Goal: Transaction & Acquisition: Book appointment/travel/reservation

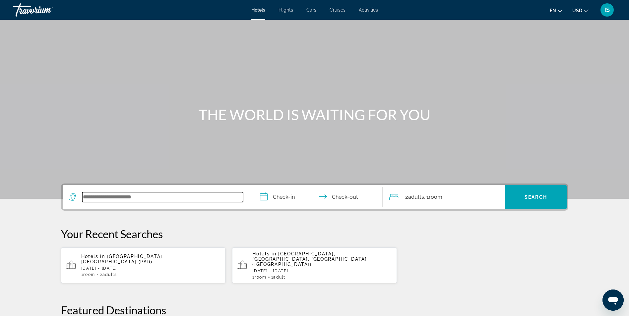
click at [119, 194] on input "Search widget" at bounding box center [162, 197] width 161 height 10
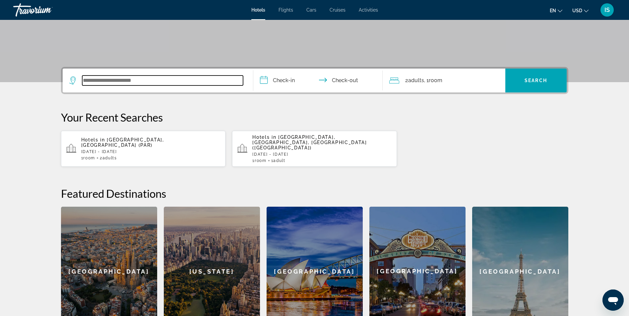
scroll to position [162, 0]
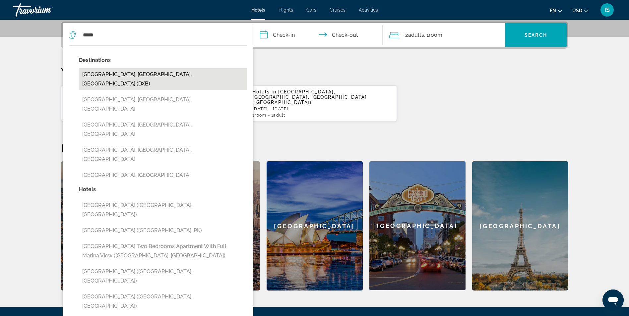
click at [198, 78] on button "[GEOGRAPHIC_DATA], [GEOGRAPHIC_DATA], [GEOGRAPHIC_DATA] (DXB)" at bounding box center [163, 79] width 168 height 22
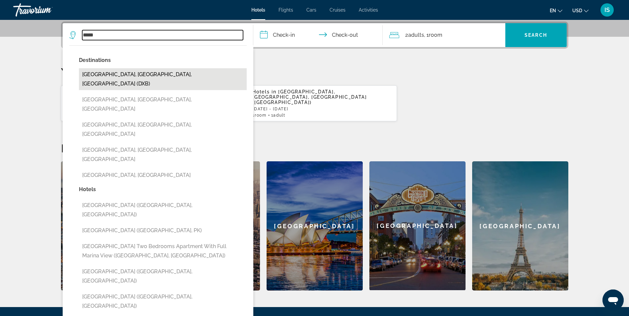
type input "**********"
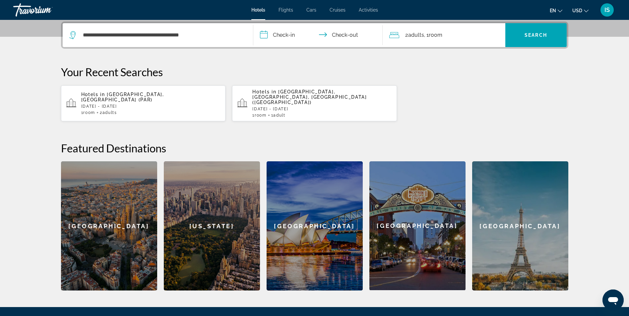
click at [281, 37] on input "**********" at bounding box center [319, 36] width 132 height 26
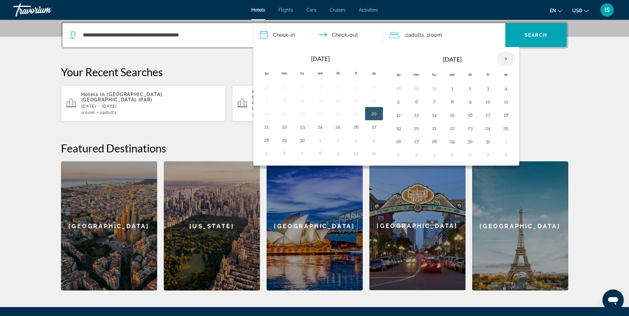
click at [508, 58] on th "Next month" at bounding box center [506, 59] width 18 height 15
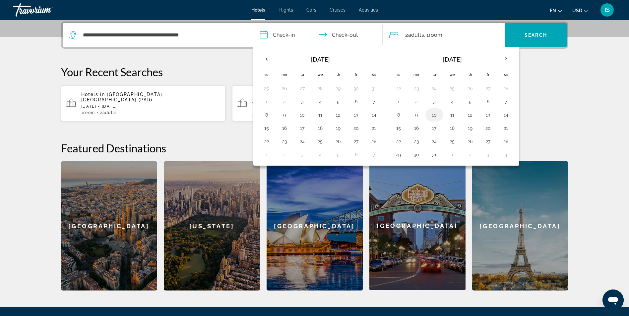
click at [433, 114] on button "10" at bounding box center [434, 114] width 11 height 9
click at [537, 103] on div "Hotels in Paris, France (PAR) Sat, 29 Nov - Mon, 01 Dec 1 Room rooms 2 Adult Ad…" at bounding box center [314, 103] width 507 height 36
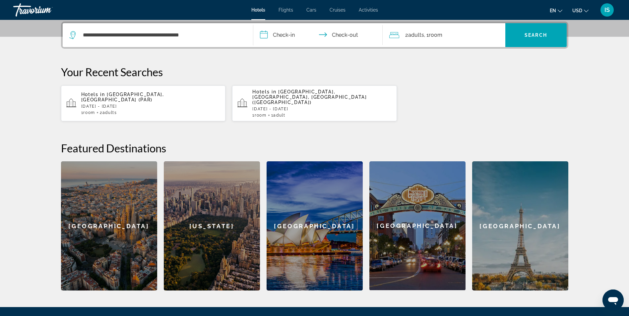
click at [354, 33] on input "**********" at bounding box center [319, 36] width 132 height 26
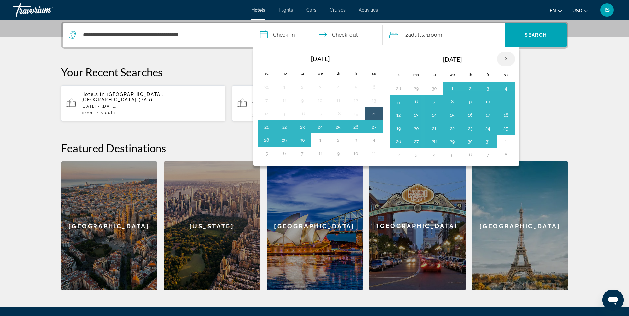
click at [504, 56] on th "Next month" at bounding box center [506, 59] width 18 height 15
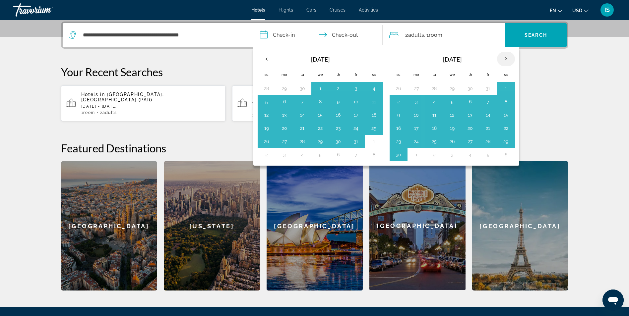
click at [504, 56] on th "Next month" at bounding box center [506, 59] width 18 height 15
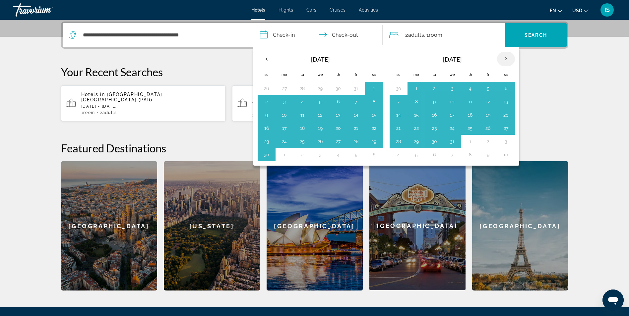
click at [504, 56] on th "Next month" at bounding box center [506, 59] width 18 height 15
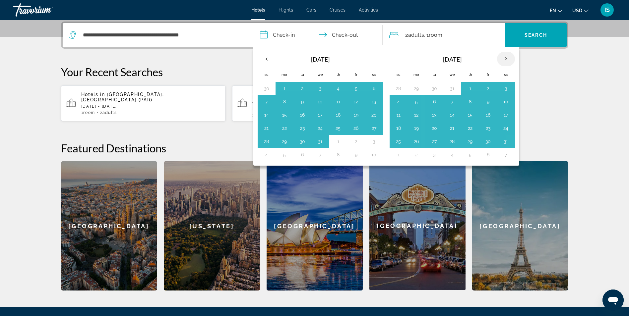
click at [504, 56] on th "Next month" at bounding box center [506, 59] width 18 height 15
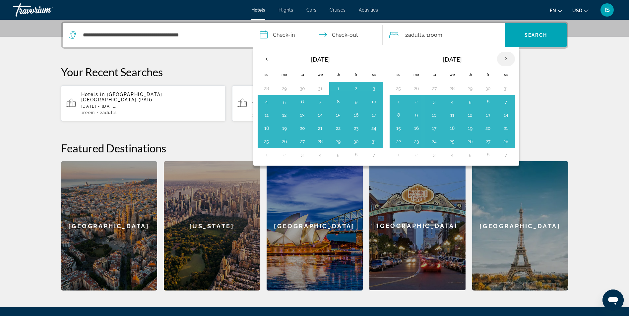
click at [504, 56] on th "Next month" at bounding box center [506, 59] width 18 height 15
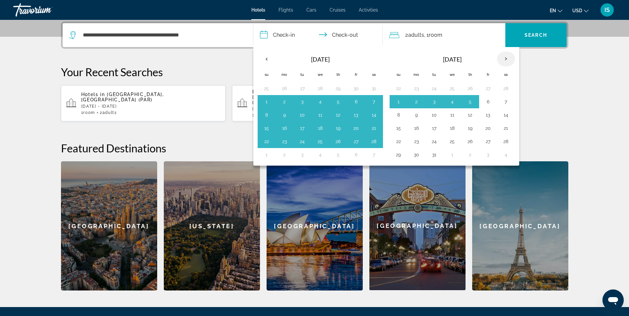
click at [504, 56] on th "Next month" at bounding box center [506, 59] width 18 height 15
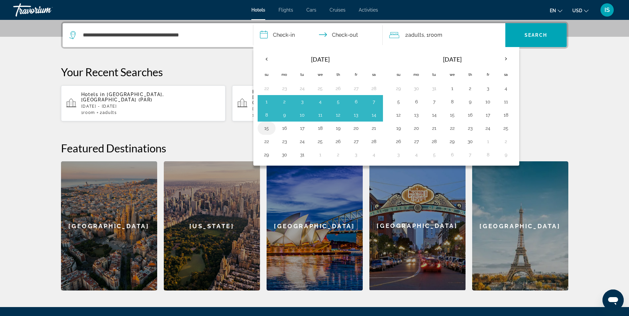
click at [264, 128] on button "15" at bounding box center [266, 128] width 11 height 9
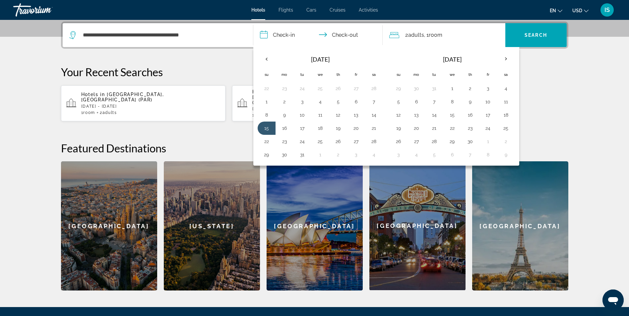
click at [229, 141] on h2 "Featured Destinations" at bounding box center [314, 147] width 507 height 13
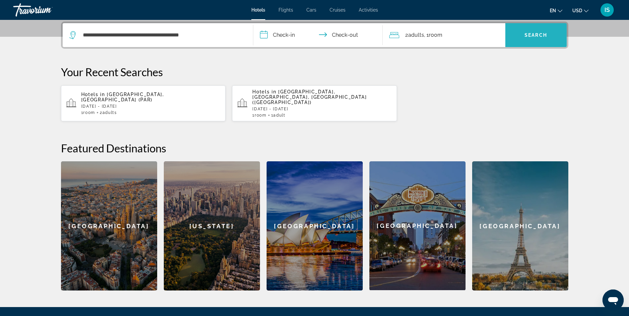
click at [538, 30] on span "Search widget" at bounding box center [535, 35] width 61 height 16
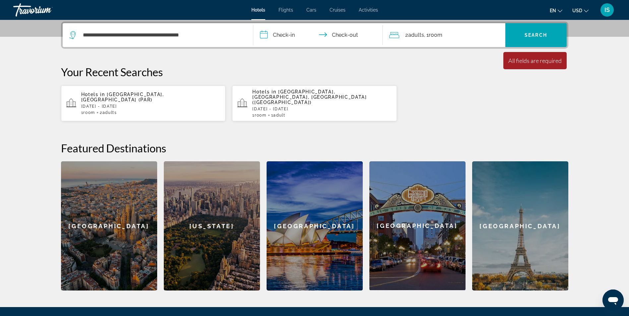
click at [277, 36] on input "**********" at bounding box center [319, 36] width 132 height 26
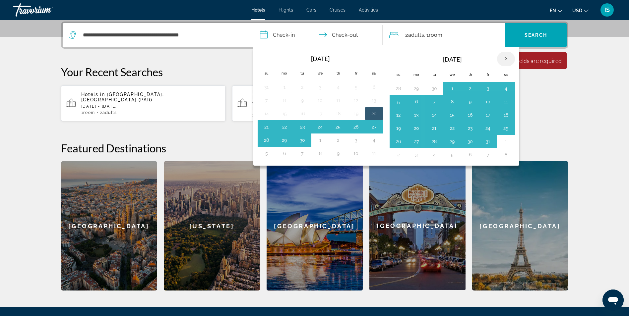
click at [503, 59] on th "Next month" at bounding box center [506, 59] width 18 height 15
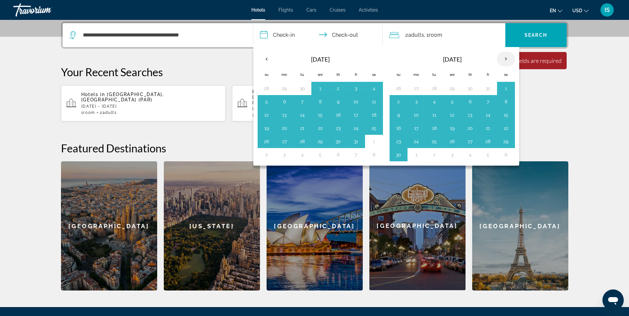
click at [503, 59] on th "Next month" at bounding box center [506, 59] width 18 height 15
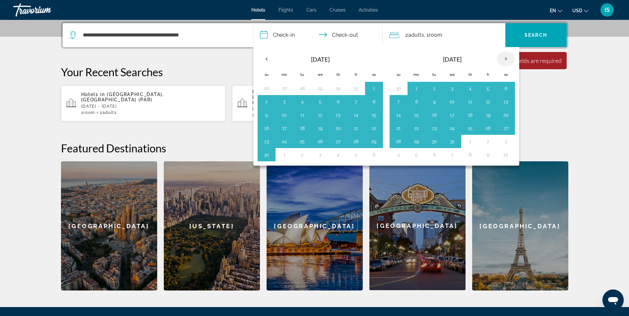
click at [503, 59] on th "Next month" at bounding box center [506, 59] width 18 height 15
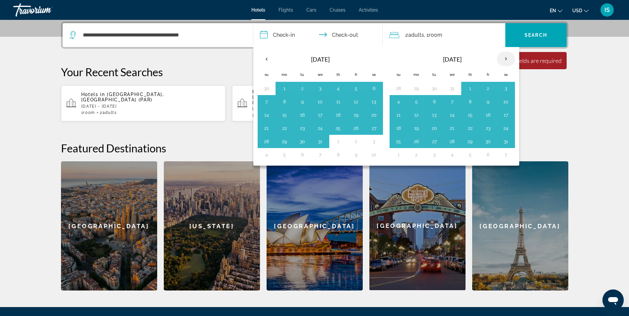
click at [503, 59] on th "Next month" at bounding box center [506, 59] width 18 height 15
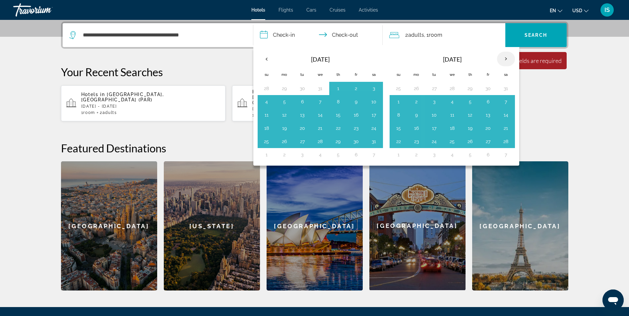
click at [503, 59] on th "Next month" at bounding box center [506, 59] width 18 height 15
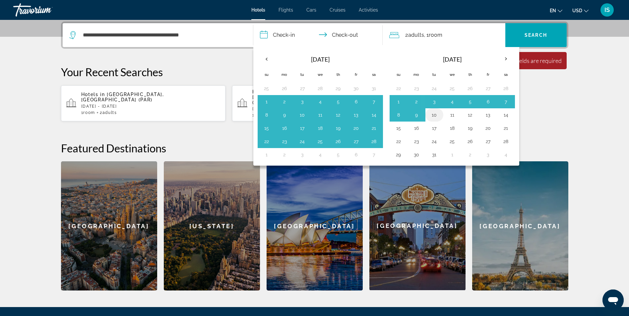
click at [431, 114] on button "10" at bounding box center [434, 114] width 11 height 9
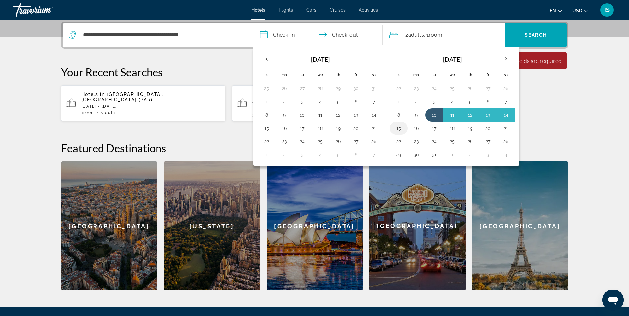
click at [401, 127] on button "15" at bounding box center [398, 128] width 11 height 9
type input "**********"
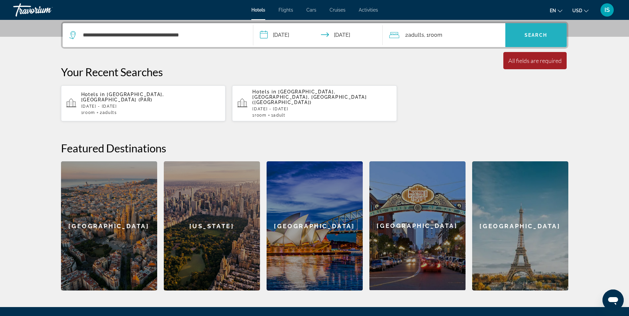
click at [520, 31] on span "Search widget" at bounding box center [535, 35] width 61 height 16
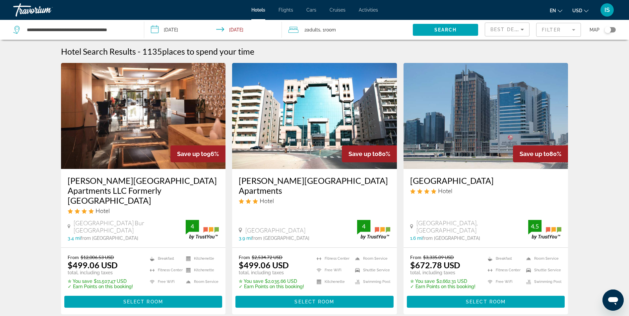
click at [569, 34] on mat-form-field "Filter" at bounding box center [558, 30] width 45 height 14
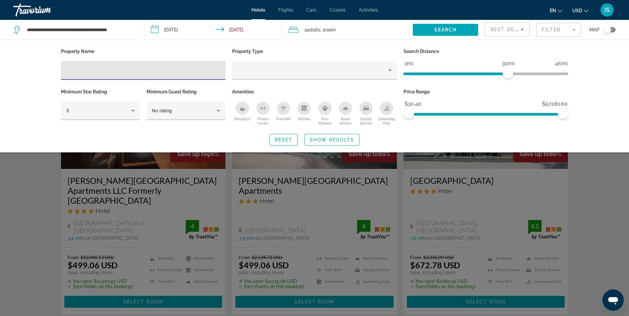
click at [169, 74] on input "Hotel Filters" at bounding box center [143, 71] width 154 height 8
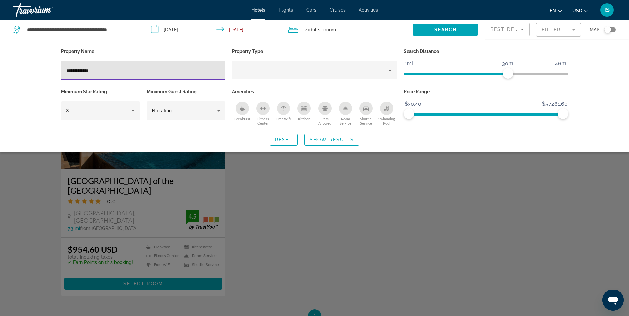
type input "**********"
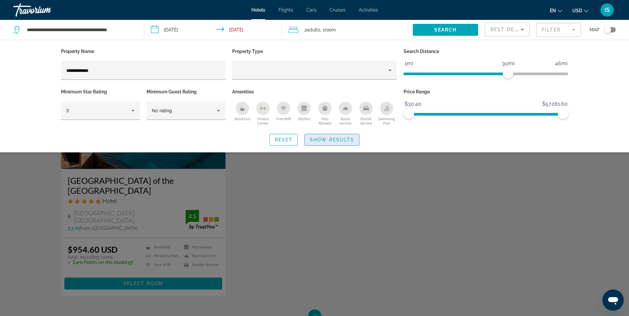
click at [323, 143] on span "Search widget" at bounding box center [332, 140] width 54 height 16
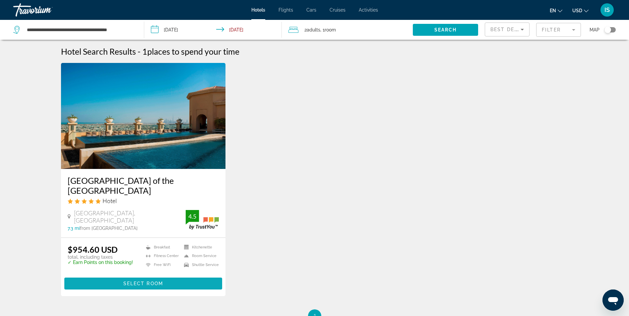
click at [142, 283] on span "Select Room" at bounding box center [143, 283] width 40 height 5
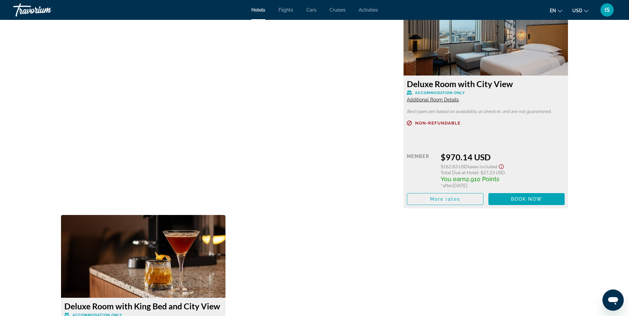
scroll to position [1166, 0]
click at [433, 202] on span "Main content" at bounding box center [445, 200] width 76 height 16
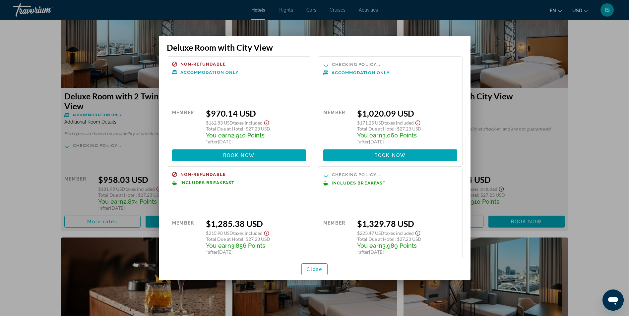
scroll to position [5, 0]
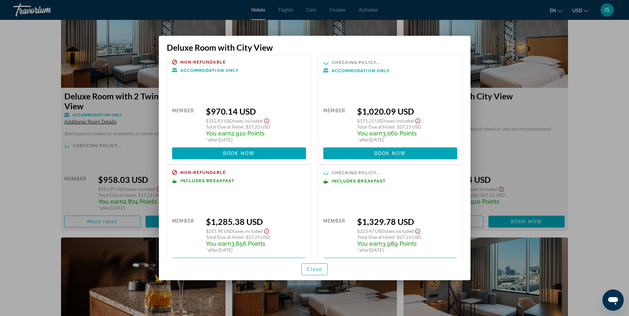
click at [600, 156] on div at bounding box center [314, 158] width 629 height 316
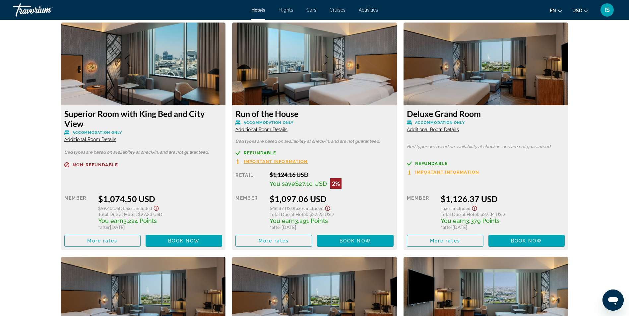
scroll to position [1849, 0]
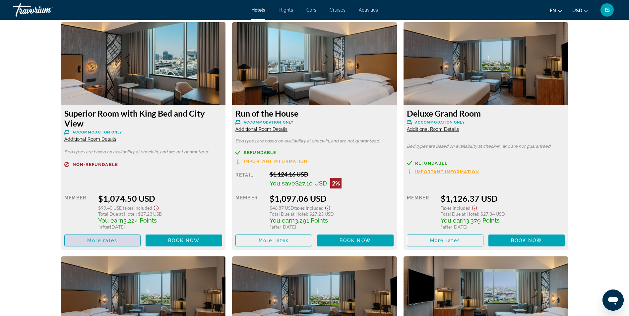
click at [102, 240] on span "More rates" at bounding box center [102, 240] width 30 height 5
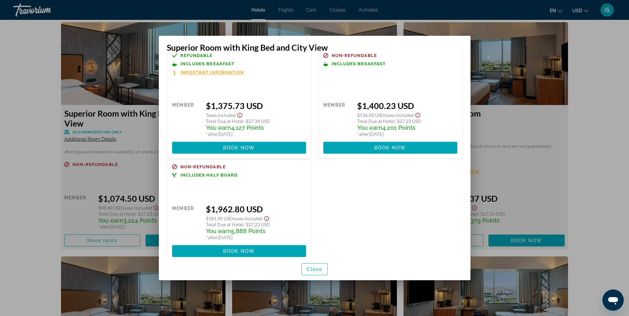
scroll to position [121, 0]
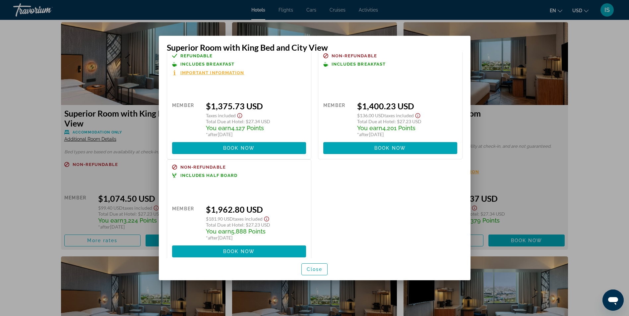
click at [597, 166] on div at bounding box center [314, 158] width 629 height 316
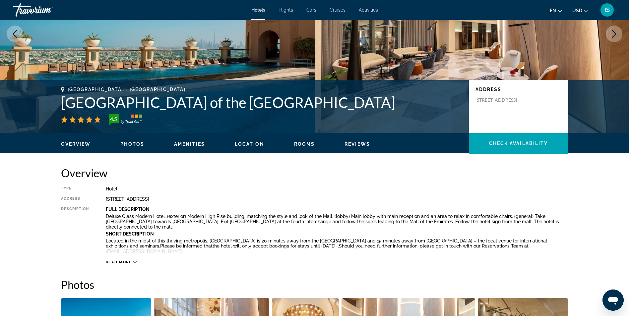
scroll to position [0, 0]
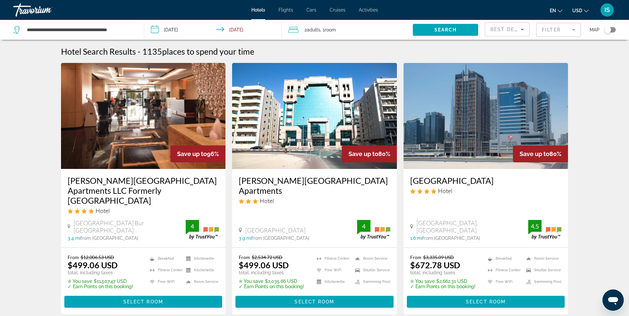
click at [134, 28] on div "**********" at bounding box center [75, 30] width 124 height 20
click at [17, 30] on icon "Search widget" at bounding box center [17, 30] width 8 height 8
click at [137, 29] on div "**********" at bounding box center [75, 30] width 124 height 20
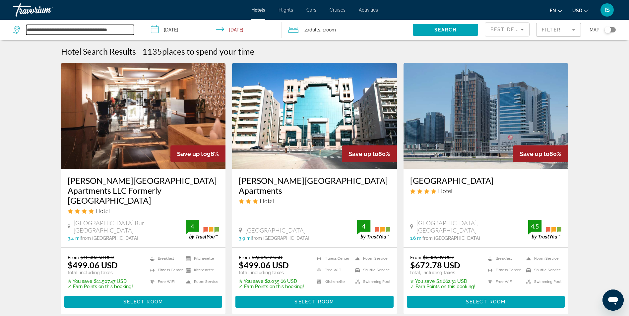
click at [133, 28] on input "**********" at bounding box center [80, 30] width 108 height 10
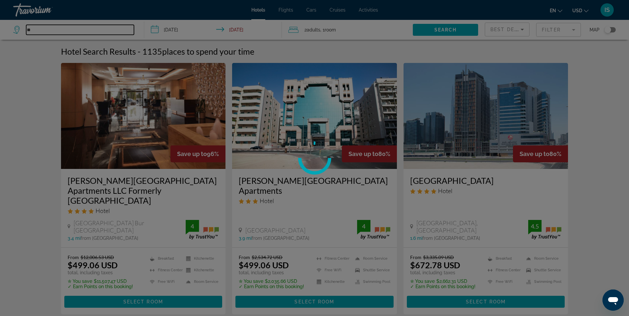
type input "*"
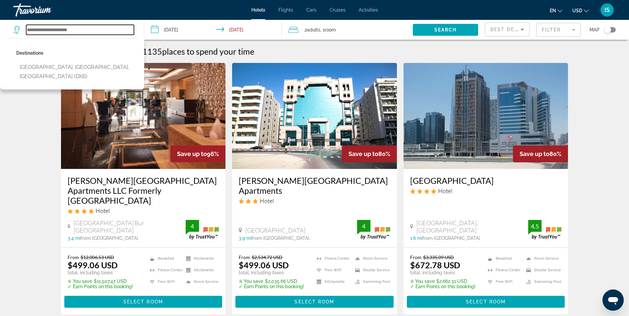
click at [133, 28] on input "Search widget" at bounding box center [80, 30] width 108 height 10
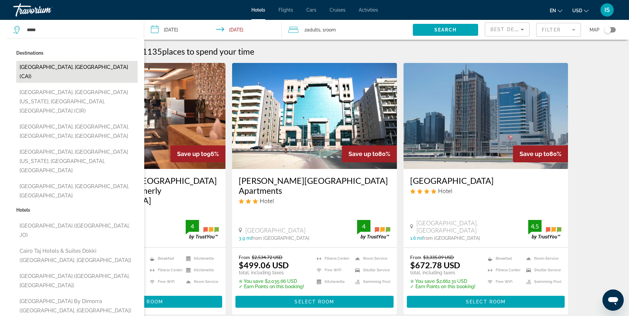
click at [47, 63] on button "[GEOGRAPHIC_DATA], [GEOGRAPHIC_DATA] (CAI)" at bounding box center [76, 72] width 121 height 22
type input "**********"
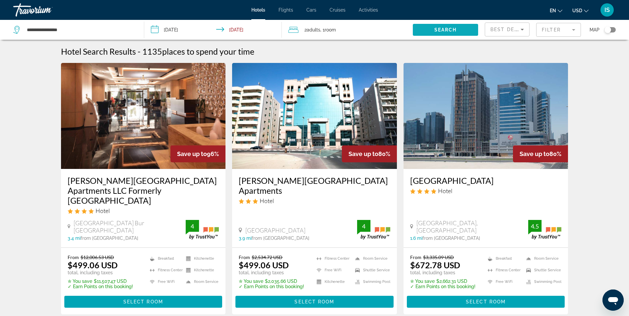
click at [451, 29] on span "Search" at bounding box center [445, 29] width 23 height 5
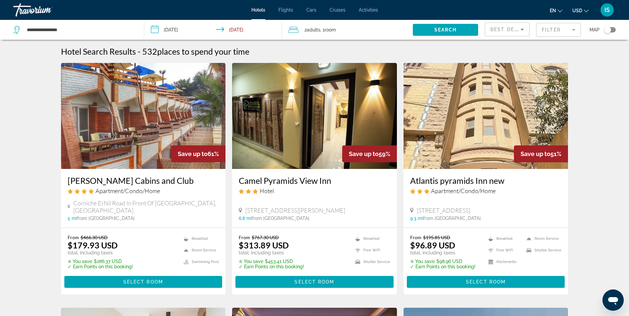
click at [557, 31] on mat-form-field "Filter" at bounding box center [558, 30] width 45 height 14
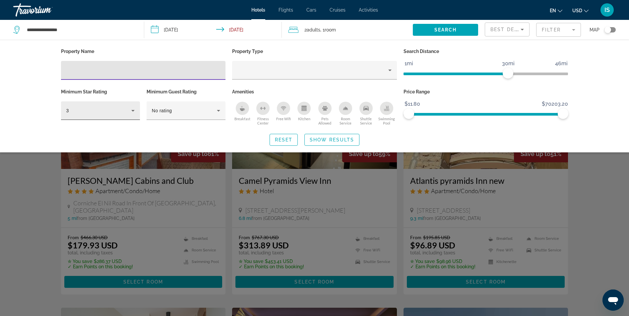
click at [133, 112] on icon "Hotel Filters" at bounding box center [133, 111] width 8 height 8
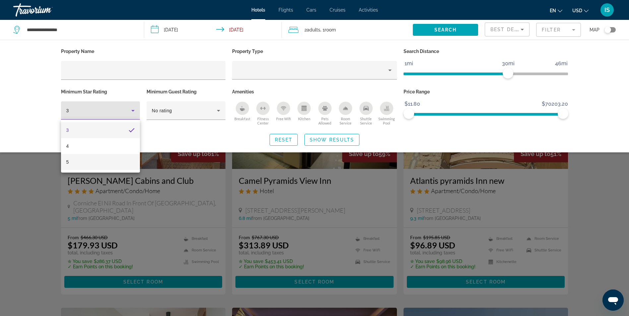
click at [65, 166] on mat-option "5" at bounding box center [100, 162] width 79 height 16
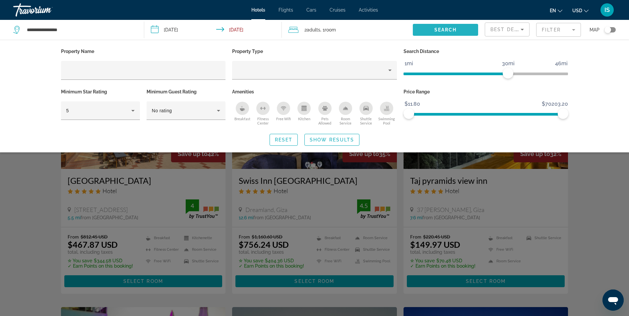
click at [449, 28] on span "Search" at bounding box center [445, 29] width 23 height 5
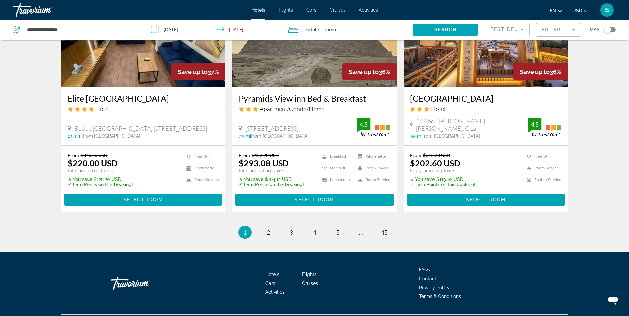
scroll to position [829, 0]
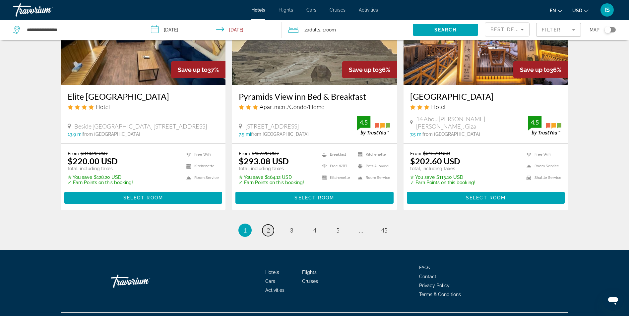
click at [262, 230] on link "page 2" at bounding box center [268, 231] width 12 height 12
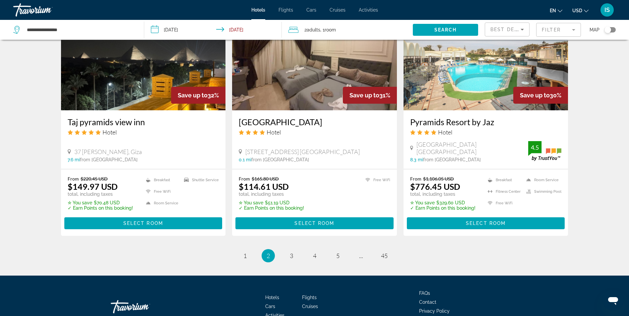
scroll to position [793, 0]
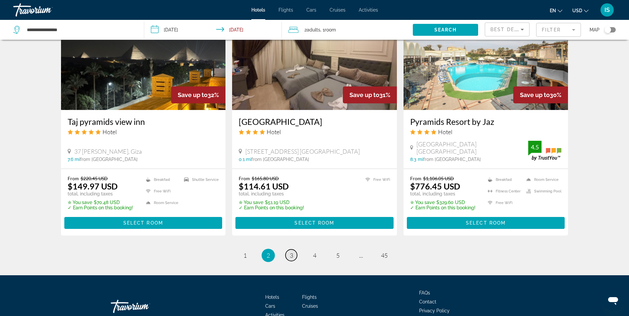
click at [291, 256] on span "3" at bounding box center [291, 255] width 3 height 7
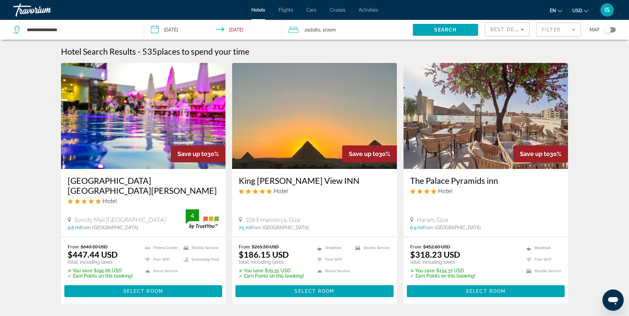
click at [551, 29] on mat-form-field "Filter" at bounding box center [558, 30] width 45 height 14
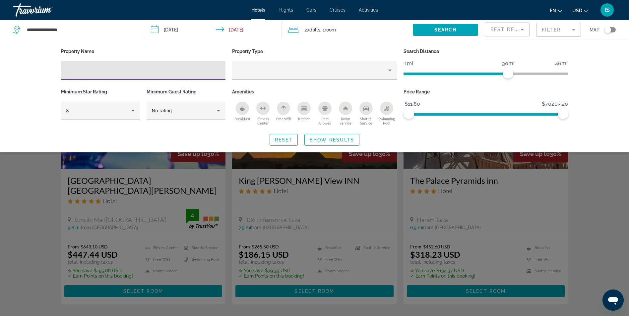
click at [156, 74] on input "Hotel Filters" at bounding box center [143, 71] width 154 height 8
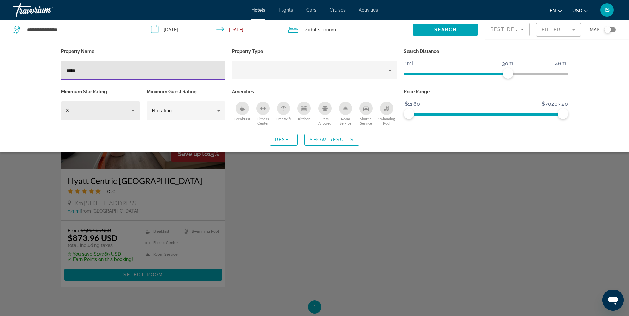
type input "*****"
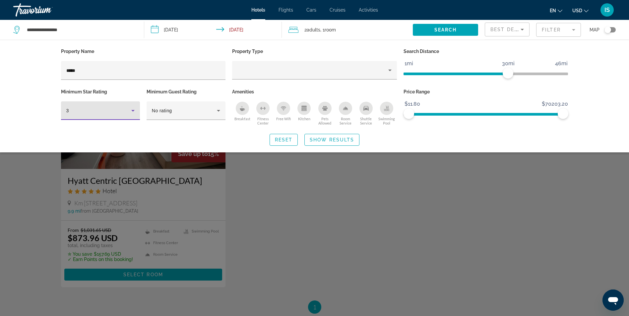
click at [133, 110] on icon "Hotel Filters" at bounding box center [132, 111] width 3 height 2
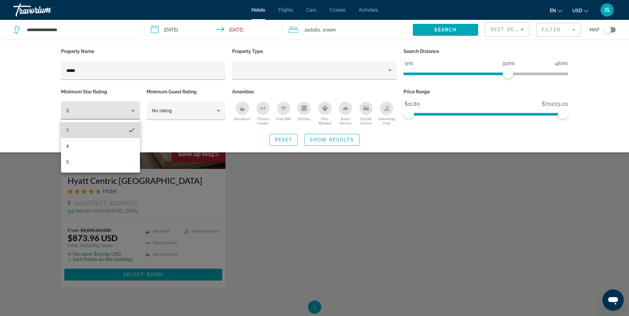
click at [107, 131] on mat-option "3" at bounding box center [100, 130] width 79 height 16
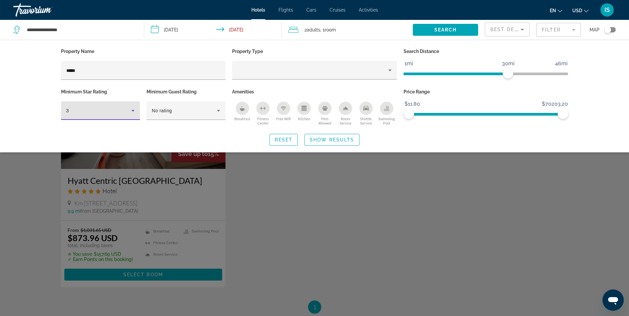
click at [135, 109] on icon "Hotel Filters" at bounding box center [133, 111] width 8 height 8
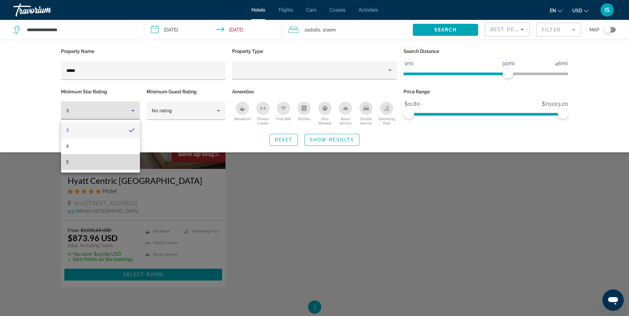
click at [81, 162] on mat-option "5" at bounding box center [100, 162] width 79 height 16
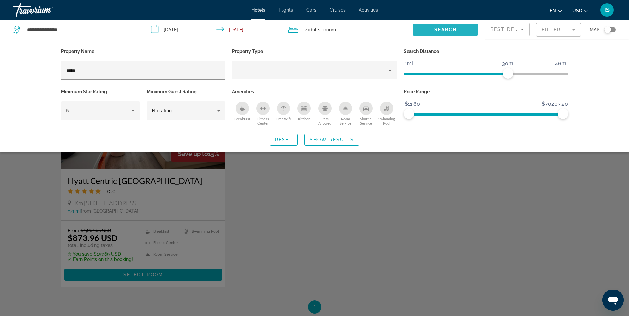
click at [452, 31] on span "Search" at bounding box center [445, 29] width 23 height 5
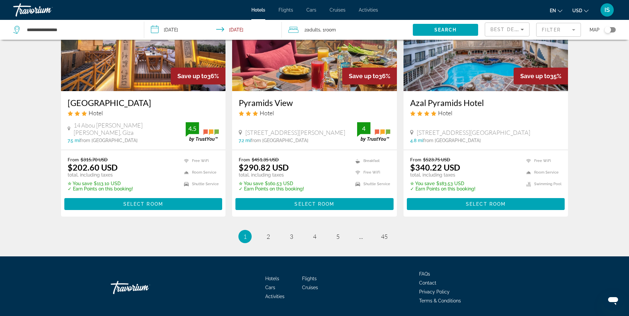
scroll to position [825, 0]
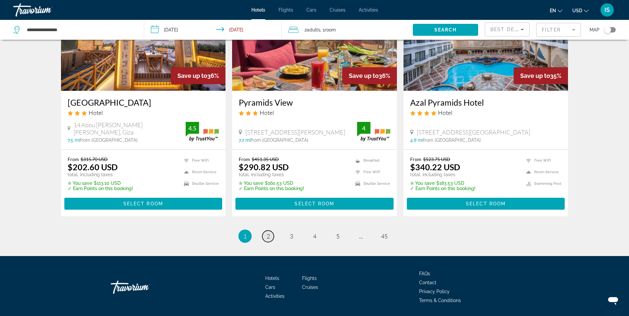
click at [264, 236] on link "page 2" at bounding box center [268, 237] width 12 height 12
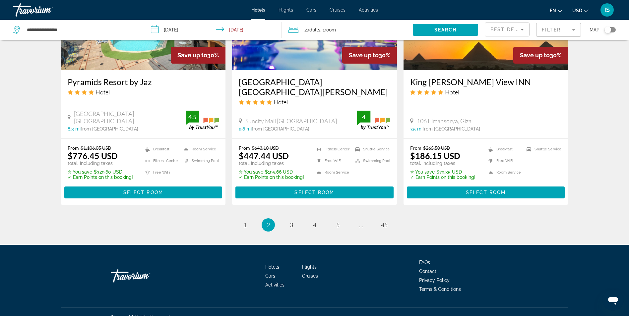
scroll to position [832, 0]
click at [289, 219] on link "page 3" at bounding box center [291, 225] width 12 height 12
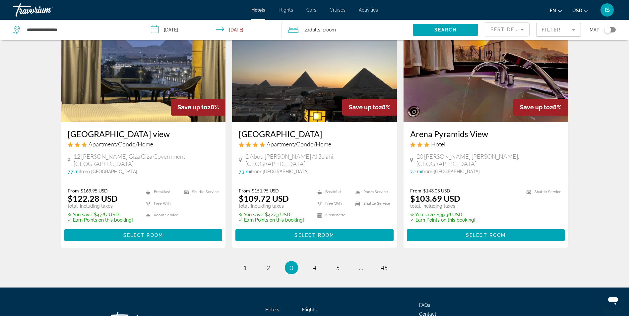
scroll to position [772, 0]
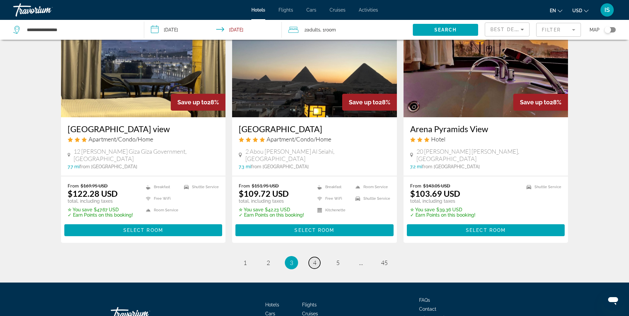
click at [318, 259] on link "page 4" at bounding box center [315, 263] width 12 height 12
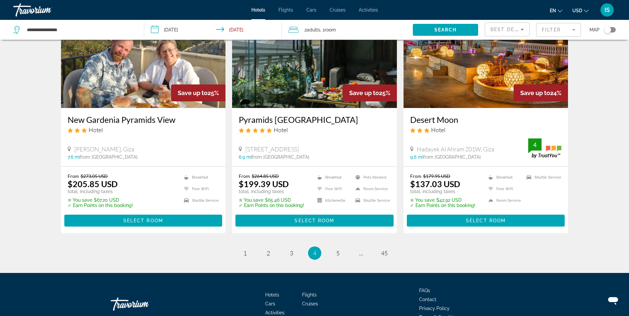
scroll to position [788, 0]
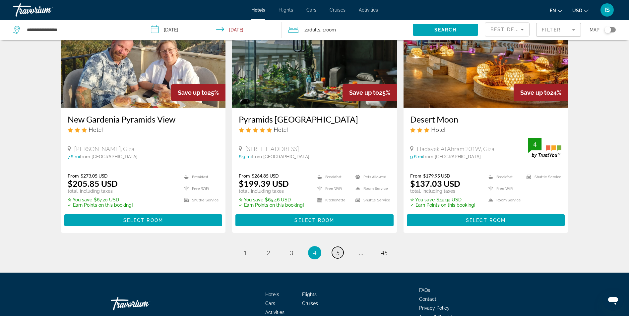
click at [341, 253] on link "page 5" at bounding box center [338, 253] width 12 height 12
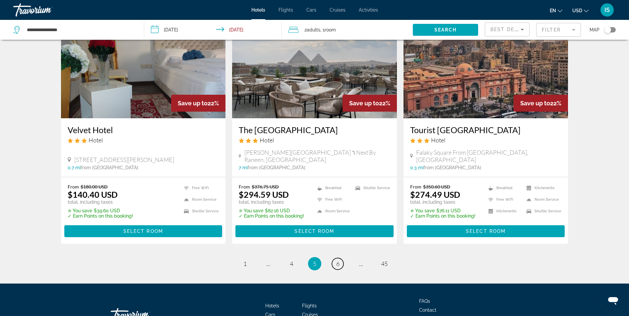
scroll to position [801, 0]
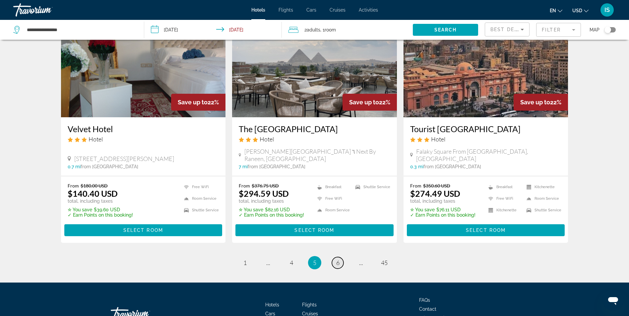
click at [335, 257] on link "page 6" at bounding box center [338, 263] width 12 height 12
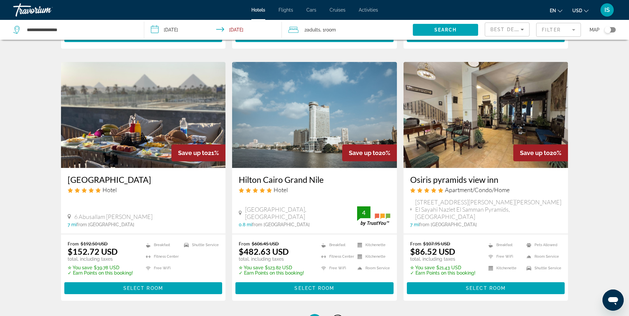
scroll to position [731, 0]
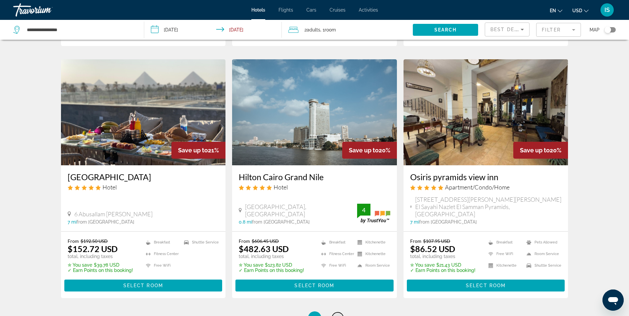
click at [337, 314] on span "7" at bounding box center [337, 317] width 3 height 7
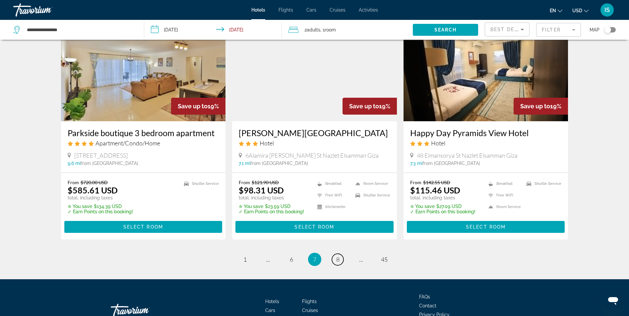
scroll to position [821, 0]
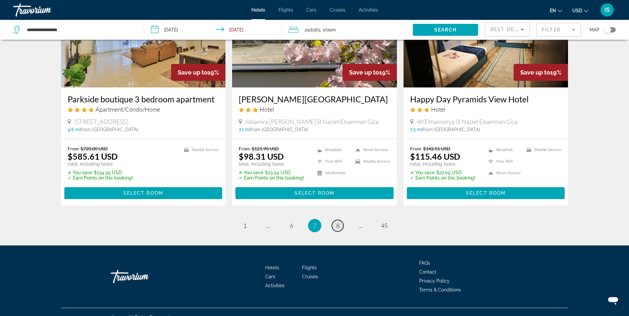
click at [342, 220] on link "page 8" at bounding box center [338, 226] width 12 height 12
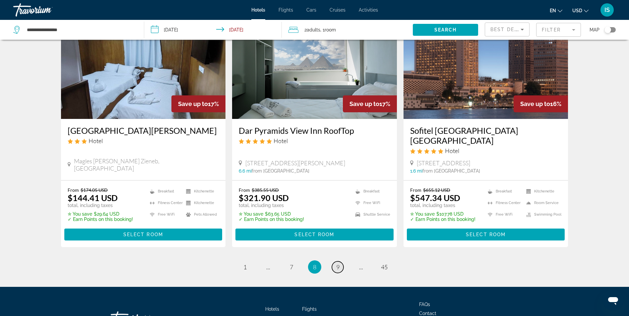
scroll to position [781, 0]
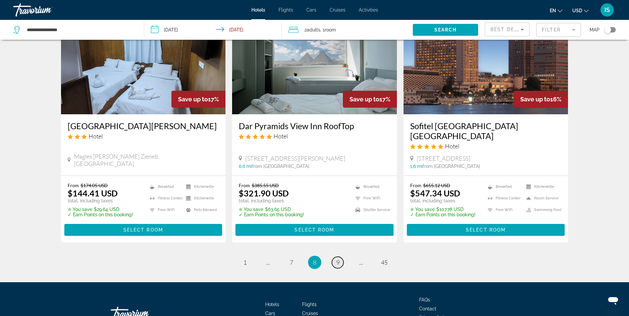
click at [336, 259] on span "9" at bounding box center [337, 262] width 3 height 7
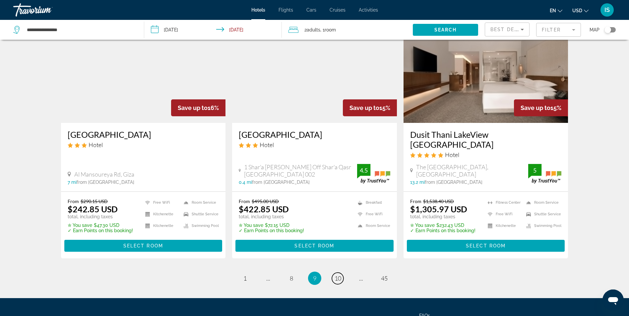
scroll to position [783, 0]
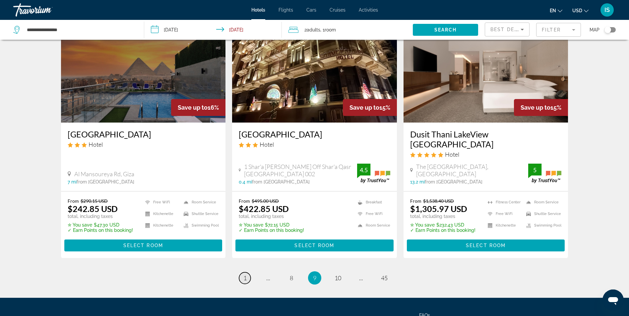
click at [247, 272] on link "page 1" at bounding box center [245, 278] width 12 height 12
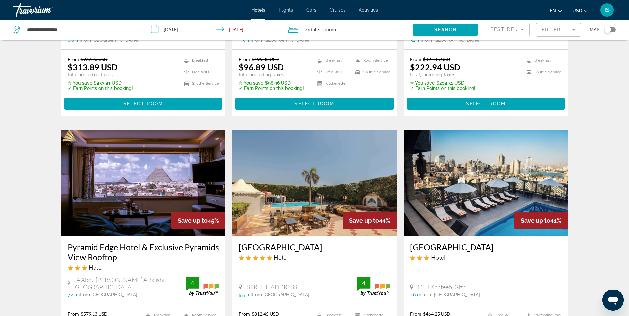
scroll to position [192, 0]
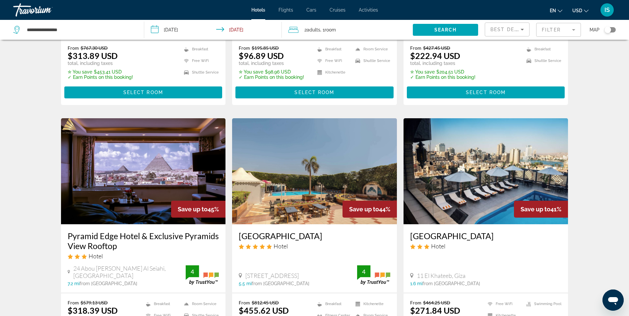
click at [301, 193] on img "Main content" at bounding box center [314, 171] width 165 height 106
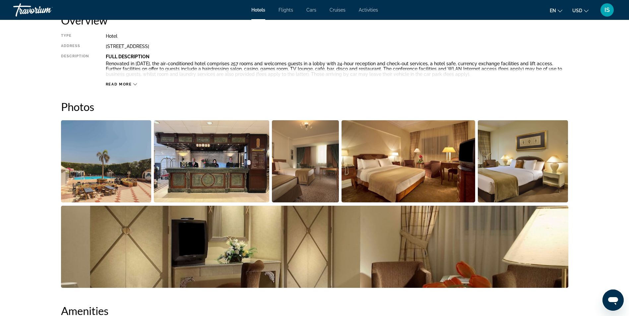
scroll to position [238, 0]
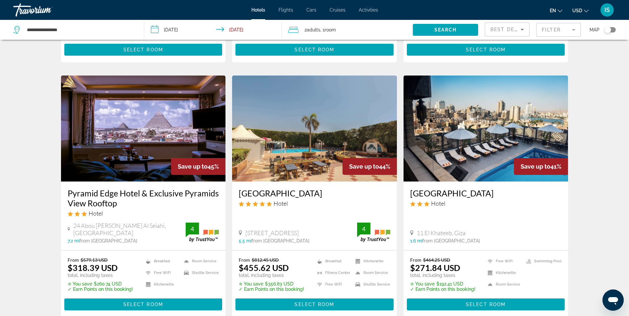
scroll to position [235, 0]
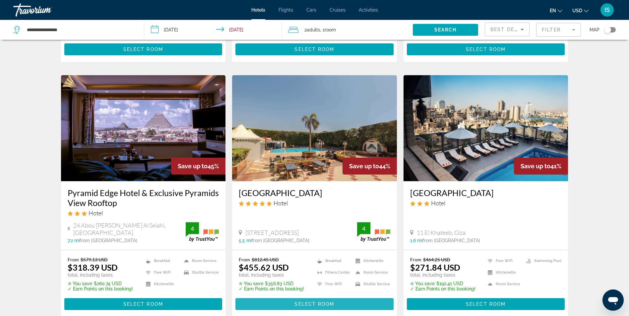
click at [295, 306] on span "Select Room" at bounding box center [314, 304] width 40 height 5
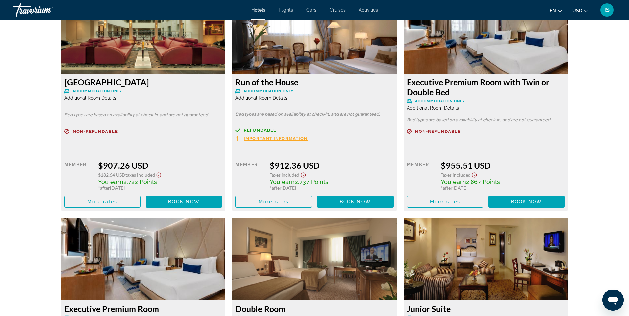
scroll to position [1575, 0]
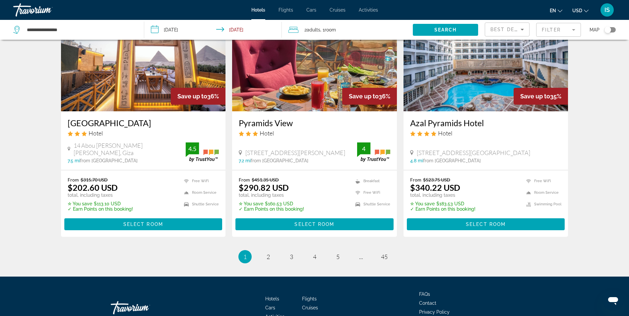
scroll to position [805, 0]
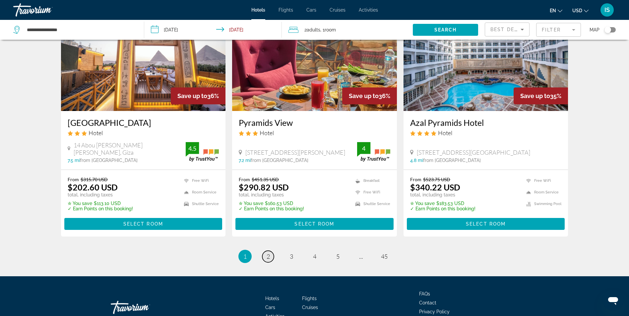
click at [267, 255] on span "2" at bounding box center [267, 256] width 3 height 7
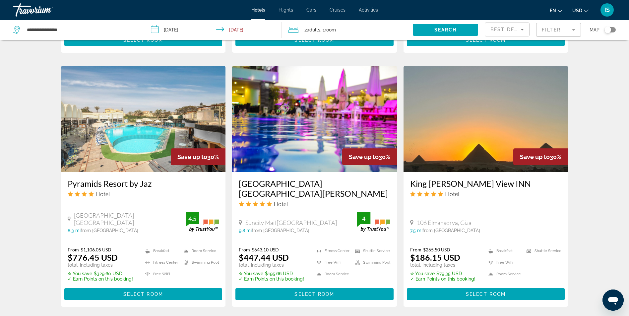
scroll to position [731, 0]
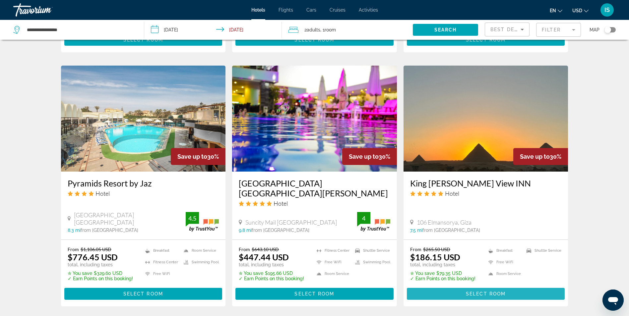
click at [449, 286] on span "Main content" at bounding box center [486, 294] width 158 height 16
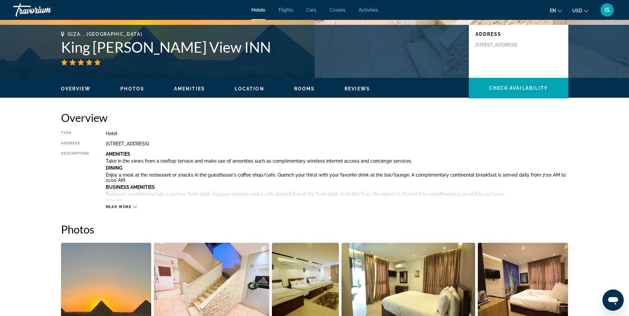
scroll to position [116, 0]
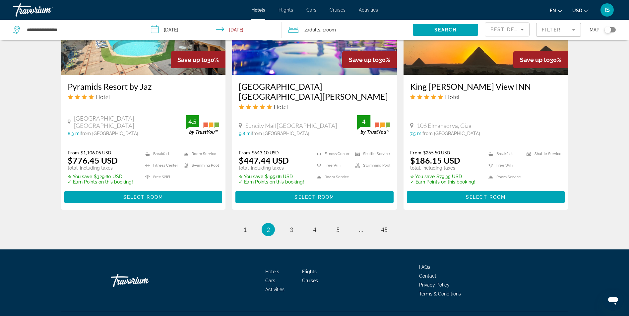
scroll to position [828, 0]
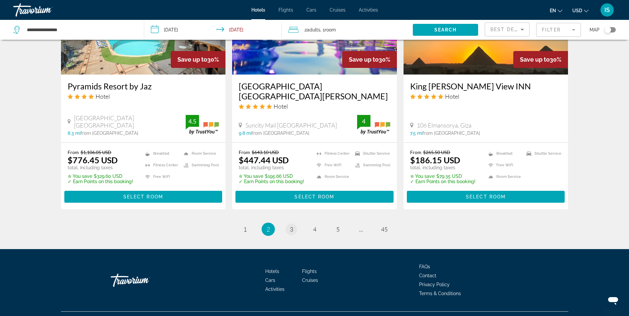
drag, startPoint x: 236, startPoint y: 118, endPoint x: 291, endPoint y: 220, distance: 115.8
click at [291, 223] on ul "2 / 45 page 1 You're on page 2 page 3 page 4 page 5 page ... page 45" at bounding box center [314, 229] width 507 height 13
click at [291, 226] on span "3" at bounding box center [291, 229] width 3 height 7
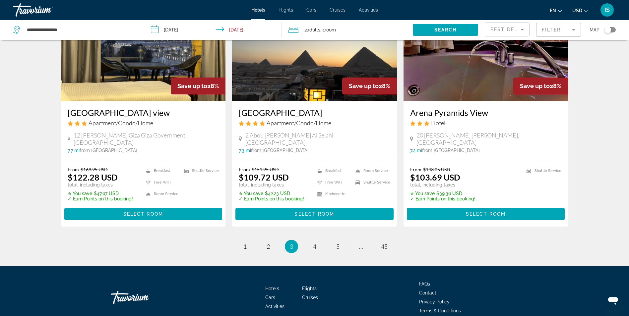
scroll to position [788, 0]
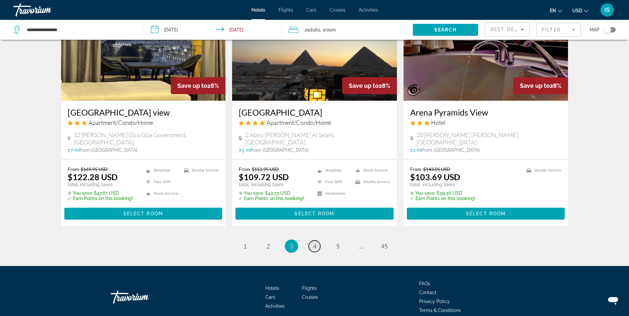
click at [312, 241] on link "page 4" at bounding box center [315, 247] width 12 height 12
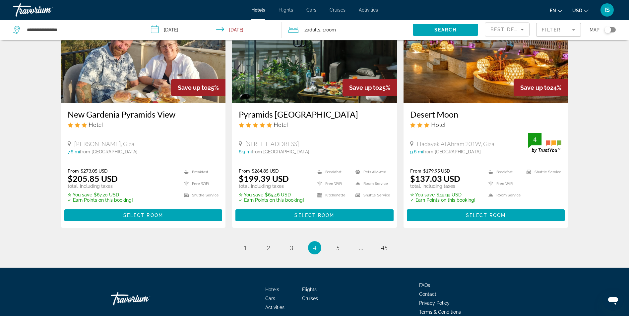
scroll to position [794, 0]
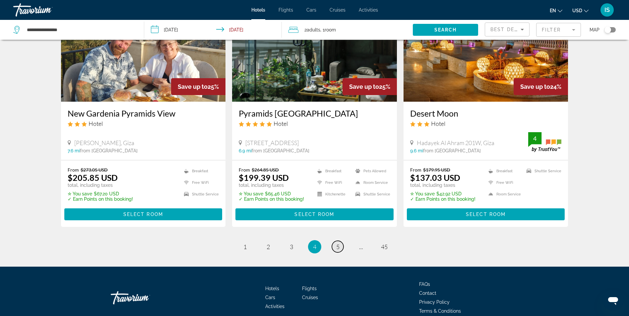
click at [337, 247] on span "5" at bounding box center [337, 246] width 3 height 7
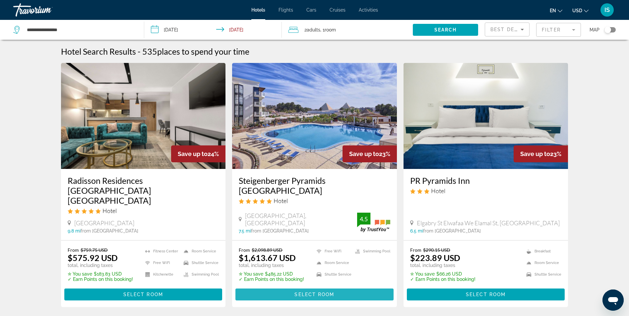
click at [301, 287] on span "Main content" at bounding box center [314, 295] width 158 height 16
click at [316, 292] on span "Select Room" at bounding box center [314, 294] width 40 height 5
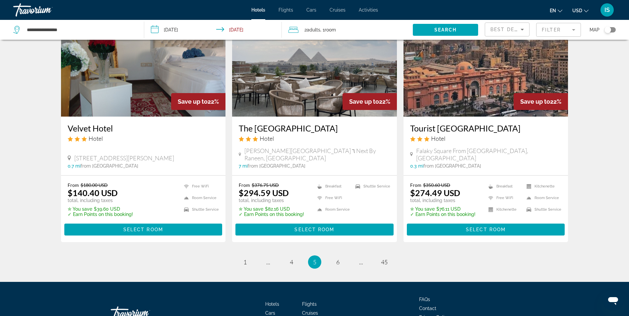
scroll to position [802, 0]
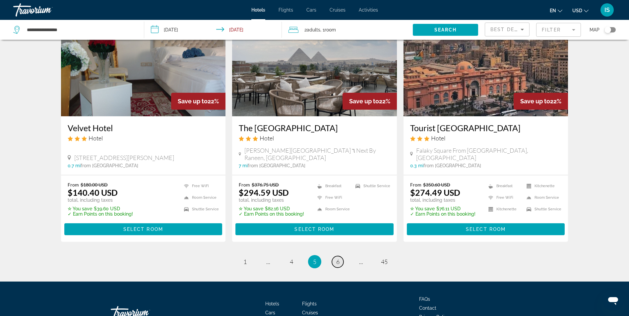
click at [338, 258] on span "6" at bounding box center [337, 261] width 3 height 7
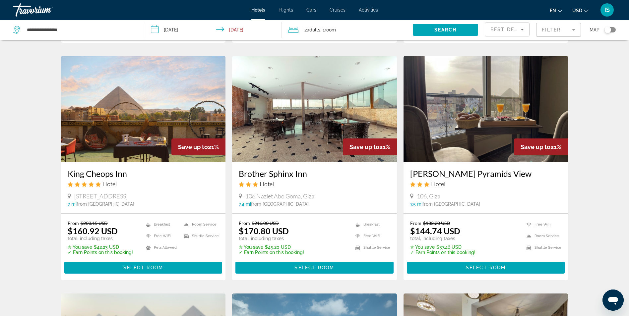
scroll to position [497, 0]
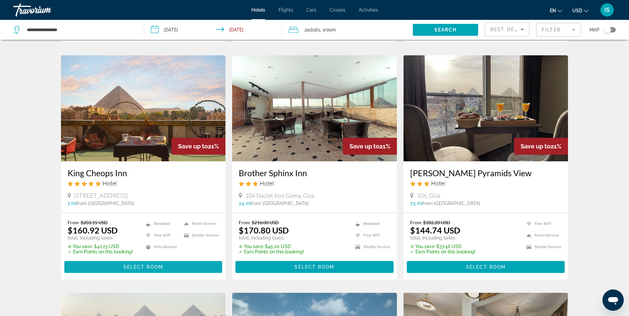
click at [147, 264] on span "Select Room" at bounding box center [143, 266] width 40 height 5
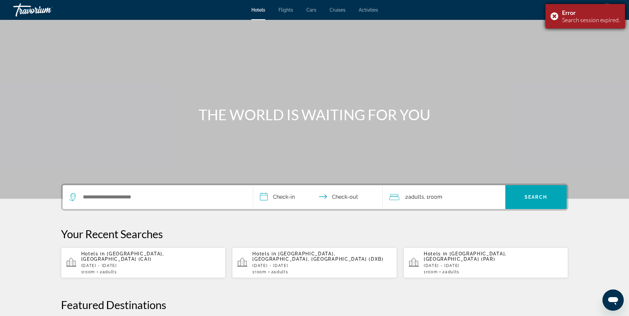
click at [551, 14] on div "Error Search session expired." at bounding box center [585, 16] width 80 height 25
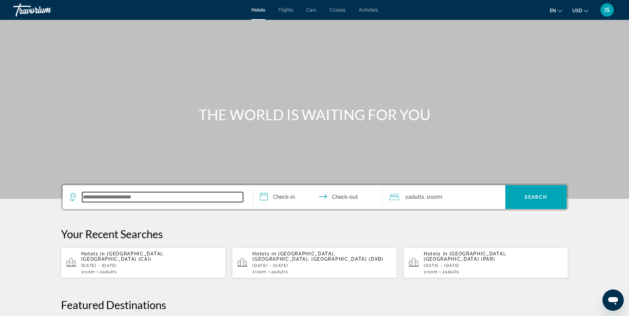
click at [107, 193] on input "Search widget" at bounding box center [162, 197] width 161 height 10
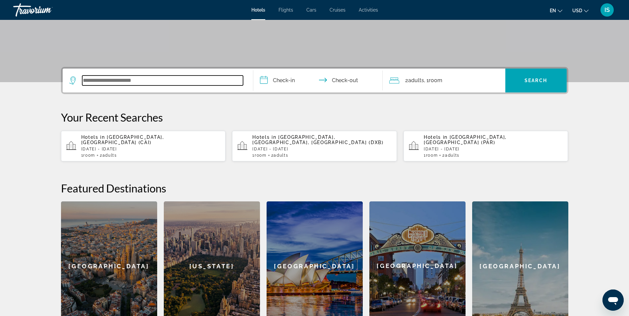
scroll to position [162, 0]
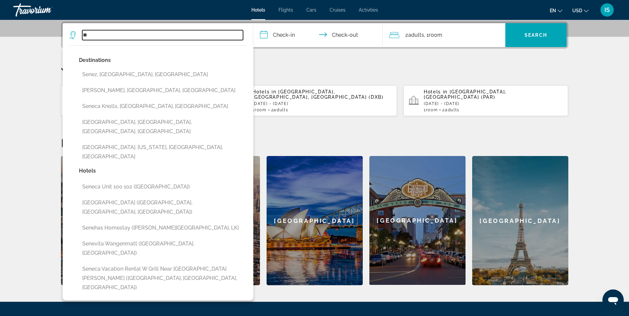
type input "*"
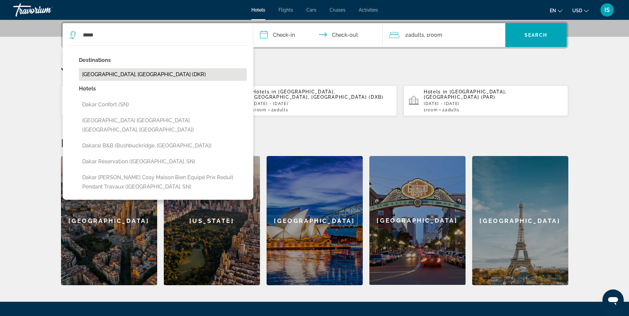
click at [109, 72] on button "[GEOGRAPHIC_DATA], [GEOGRAPHIC_DATA] (DKR)" at bounding box center [163, 74] width 168 height 13
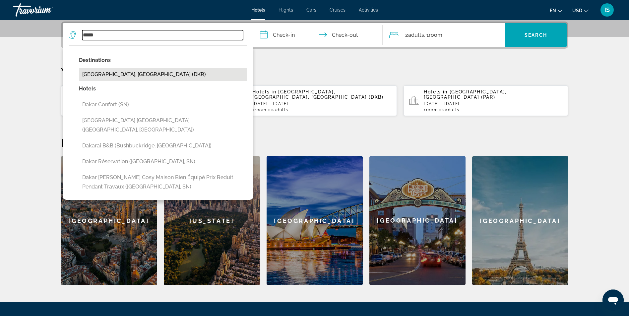
type input "**********"
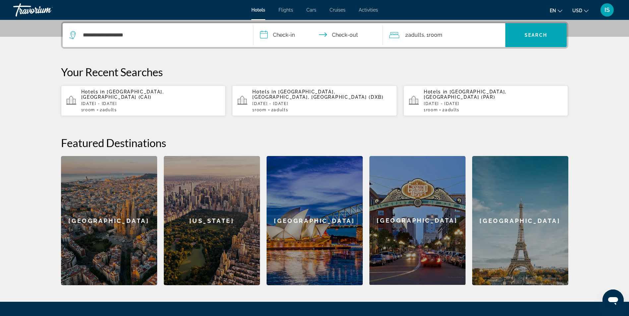
click at [281, 32] on input "**********" at bounding box center [319, 36] width 132 height 26
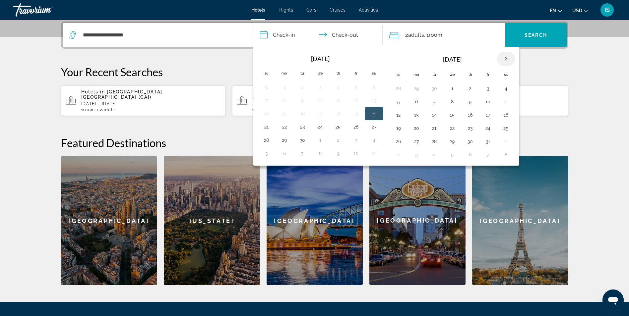
click at [502, 57] on th "Next month" at bounding box center [506, 59] width 18 height 15
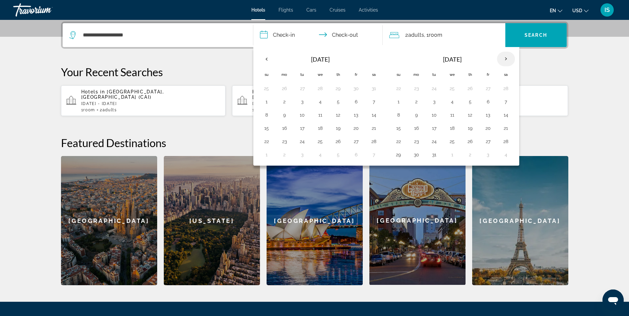
click at [502, 57] on th "Next month" at bounding box center [506, 59] width 18 height 15
click at [508, 59] on th "Next month" at bounding box center [506, 59] width 18 height 15
click at [266, 60] on th "Previous month" at bounding box center [266, 59] width 18 height 15
click at [413, 103] on button "4" at bounding box center [416, 101] width 11 height 9
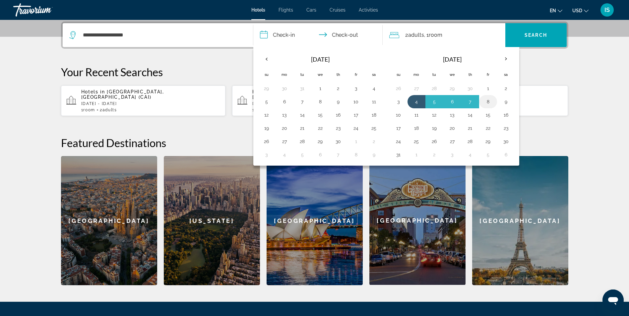
click at [488, 100] on button "8" at bounding box center [487, 101] width 11 height 9
type input "**********"
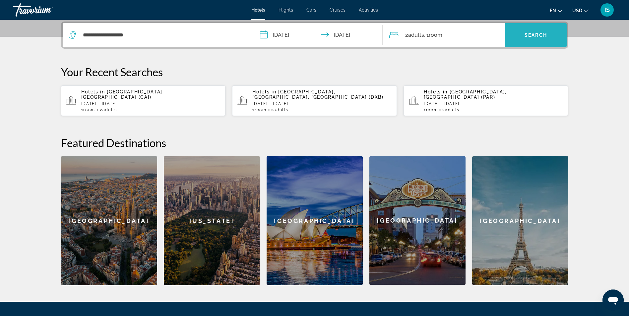
click at [530, 37] on span "Search" at bounding box center [535, 34] width 23 height 5
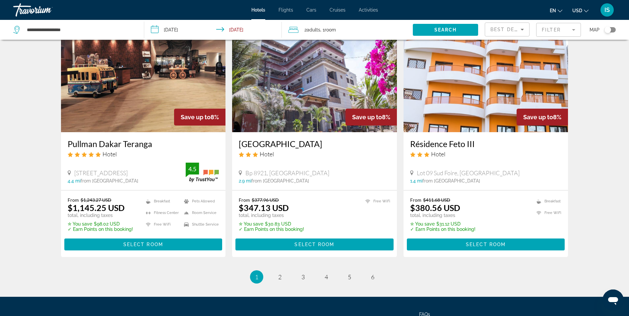
scroll to position [832, 0]
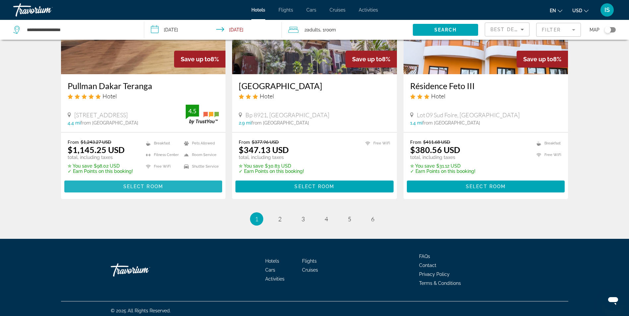
click at [142, 184] on span "Select Room" at bounding box center [143, 186] width 40 height 5
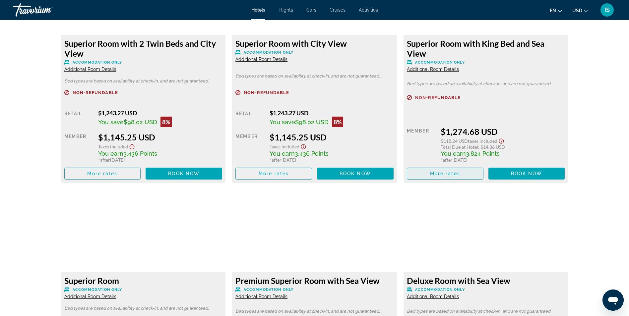
scroll to position [986, 0]
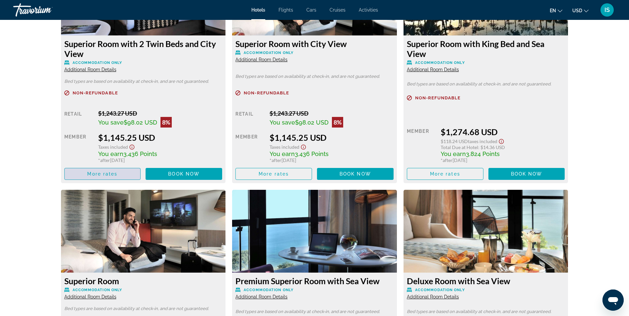
click at [112, 175] on span "More rates" at bounding box center [102, 173] width 30 height 5
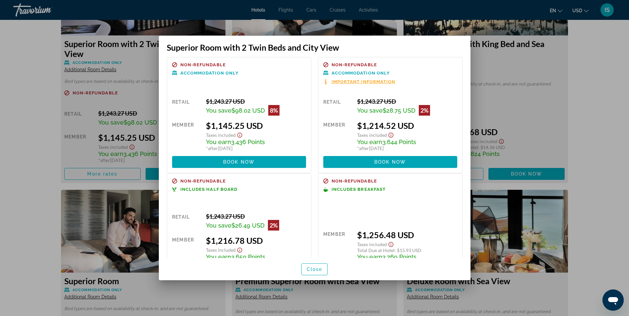
scroll to position [0, 0]
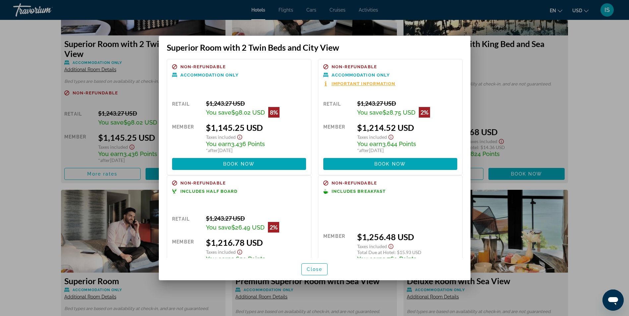
click at [376, 84] on span "Important Information" at bounding box center [363, 84] width 64 height 4
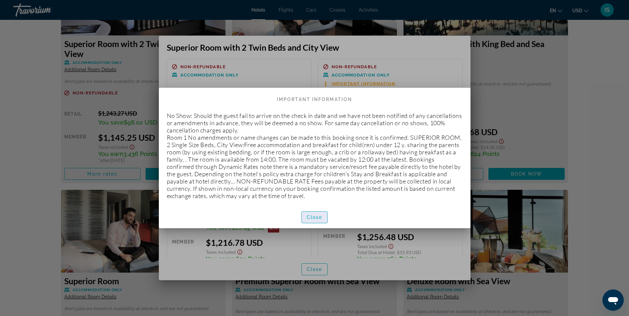
click at [310, 214] on span "button" at bounding box center [315, 217] width 26 height 16
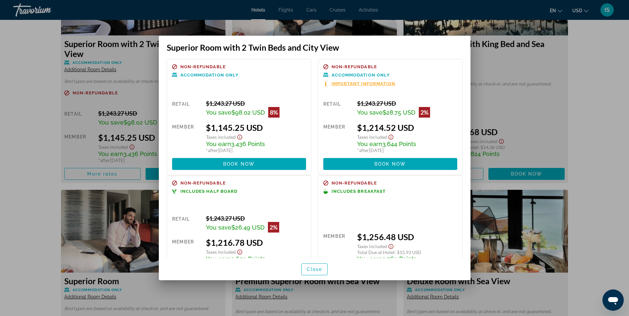
scroll to position [138, 0]
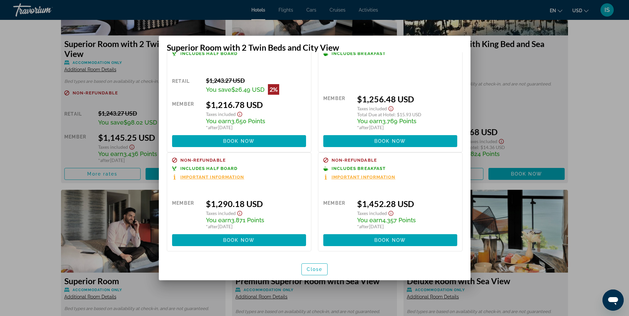
click at [602, 124] on div at bounding box center [314, 158] width 629 height 316
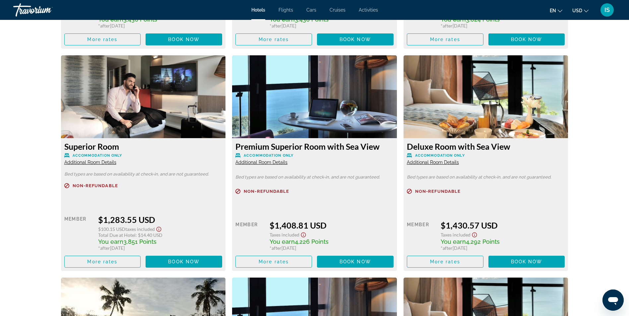
scroll to position [1120, 0]
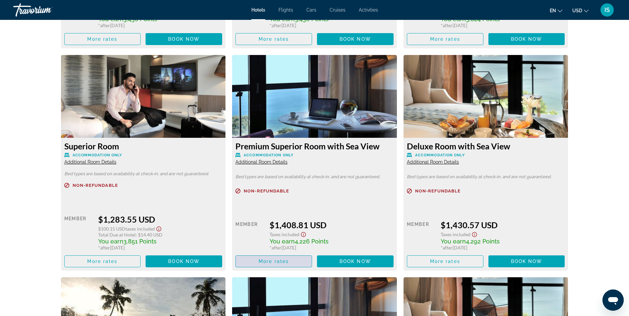
click at [263, 263] on span "More rates" at bounding box center [273, 261] width 30 height 5
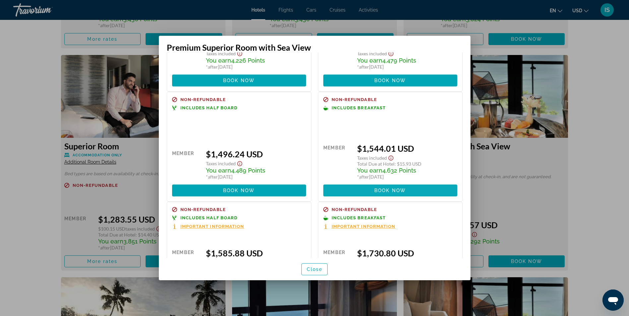
scroll to position [73, 0]
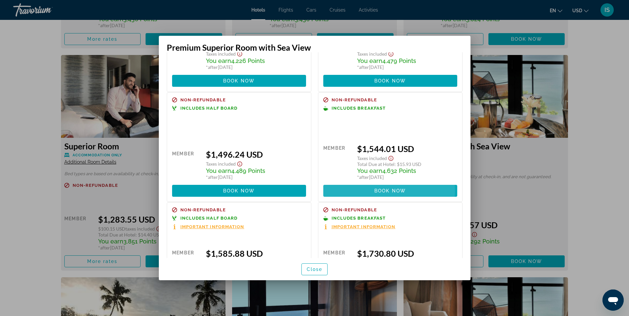
click at [359, 191] on span at bounding box center [390, 191] width 134 height 16
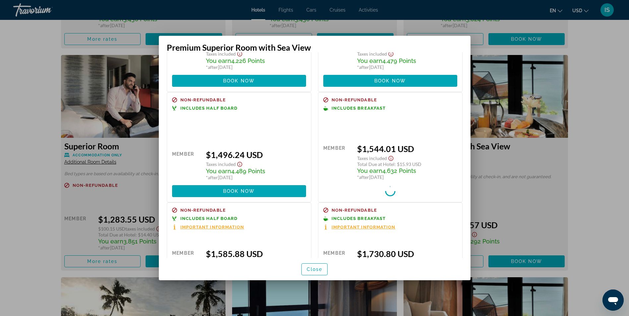
scroll to position [1120, 0]
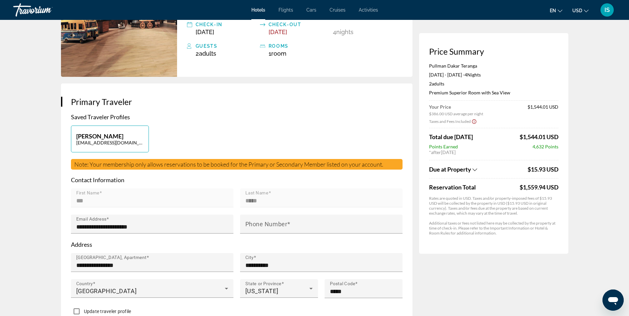
scroll to position [71, 0]
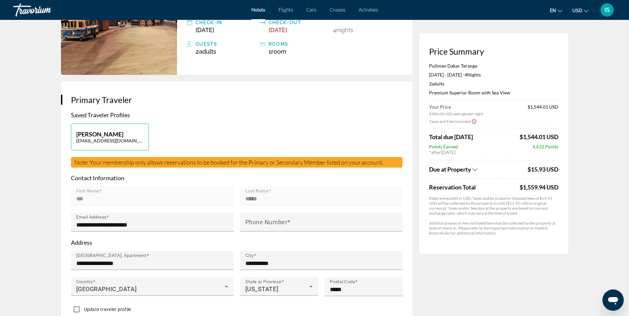
click at [474, 170] on icon "Show Taxes and Fees breakdown" at bounding box center [474, 170] width 5 height 6
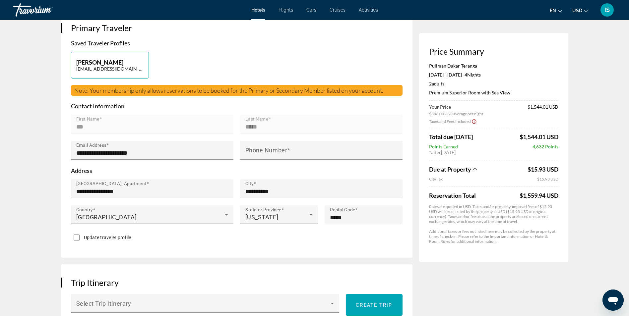
scroll to position [143, 0]
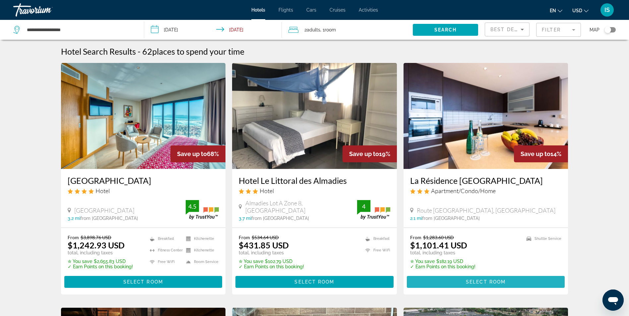
click at [491, 285] on span "Main content" at bounding box center [486, 282] width 158 height 16
click at [159, 28] on input "**********" at bounding box center [214, 31] width 140 height 22
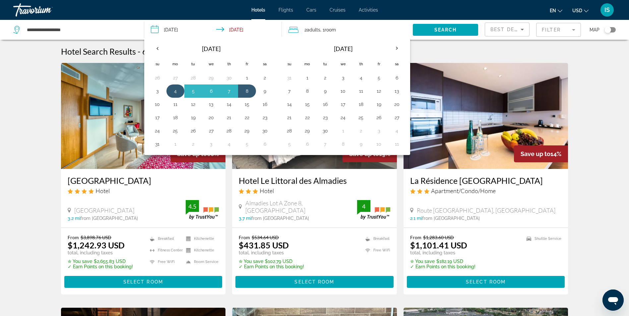
click at [173, 93] on button "4" at bounding box center [175, 90] width 11 height 9
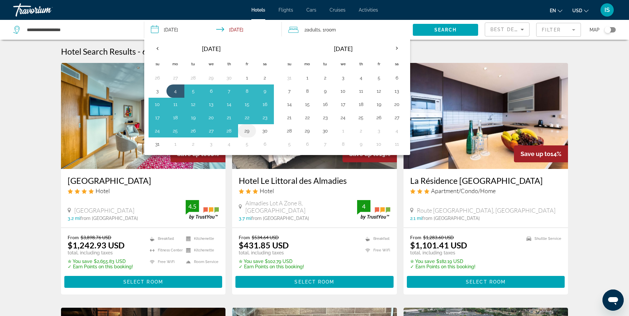
click at [249, 131] on button "29" at bounding box center [247, 130] width 11 height 9
type input "**********"
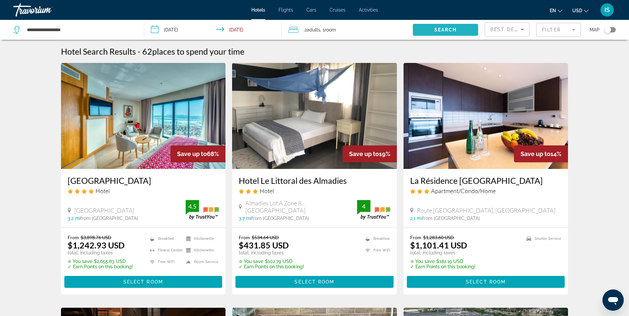
click at [447, 30] on span "Search" at bounding box center [445, 29] width 23 height 5
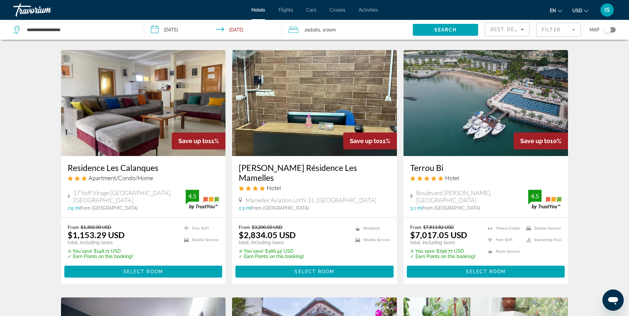
scroll to position [257, 0]
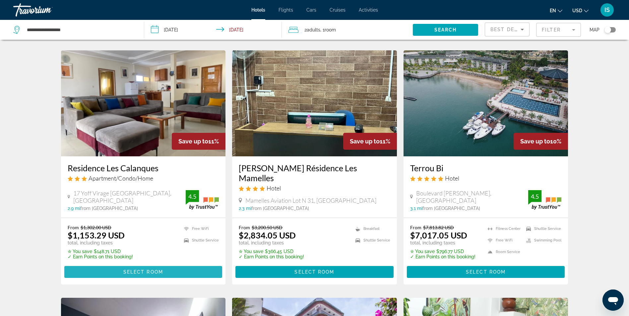
click at [140, 269] on span "Select Room" at bounding box center [143, 271] width 40 height 5
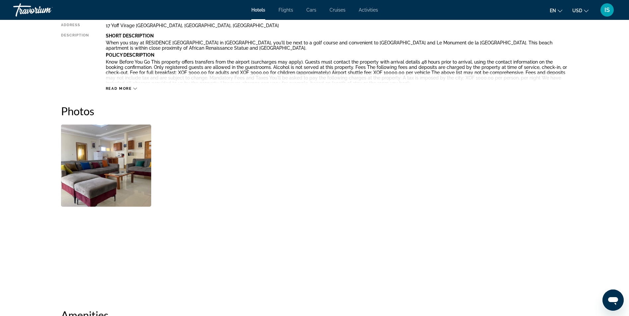
scroll to position [266, 0]
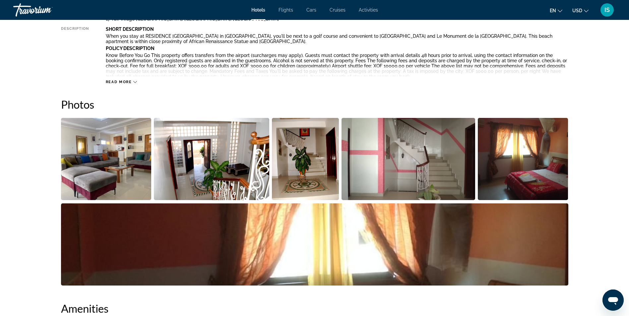
click at [126, 163] on img "Open full-screen image slider" at bounding box center [106, 159] width 90 height 82
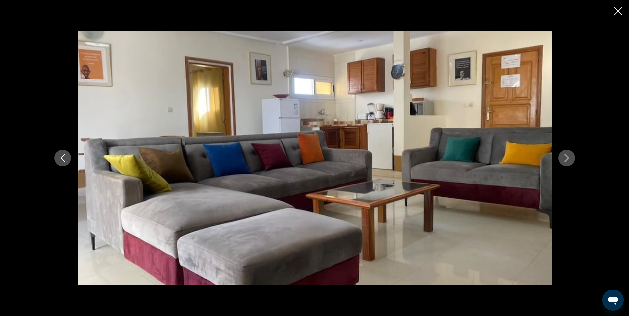
click at [569, 157] on icon "Next image" at bounding box center [566, 158] width 8 height 8
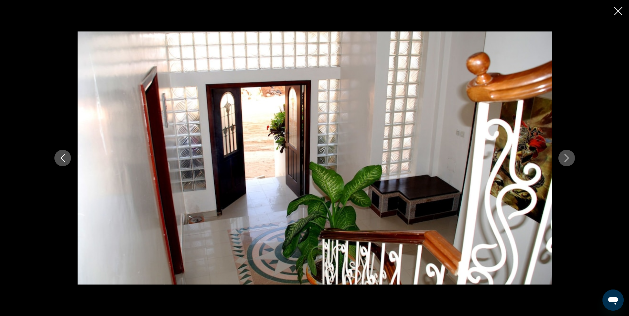
click at [569, 157] on icon "Next image" at bounding box center [566, 158] width 8 height 8
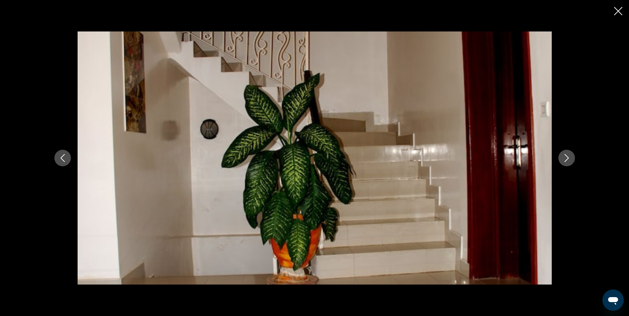
click at [569, 157] on icon "Next image" at bounding box center [566, 158] width 8 height 8
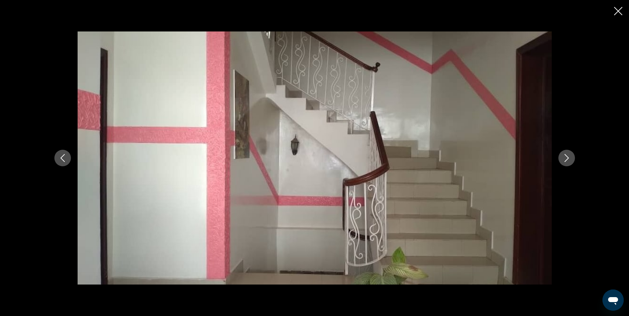
click at [569, 157] on icon "Next image" at bounding box center [566, 158] width 8 height 8
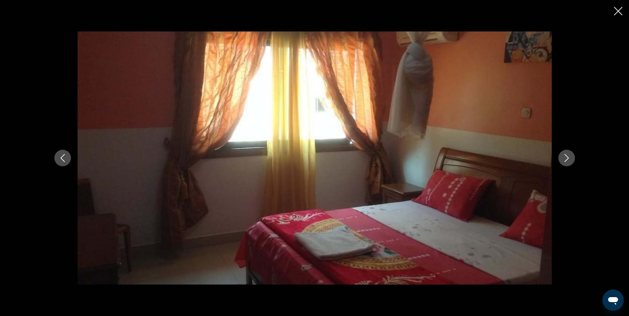
click at [569, 157] on icon "Next image" at bounding box center [566, 158] width 8 height 8
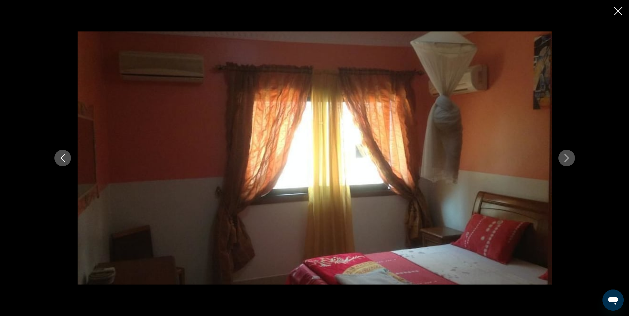
click at [569, 157] on icon "Next image" at bounding box center [566, 158] width 8 height 8
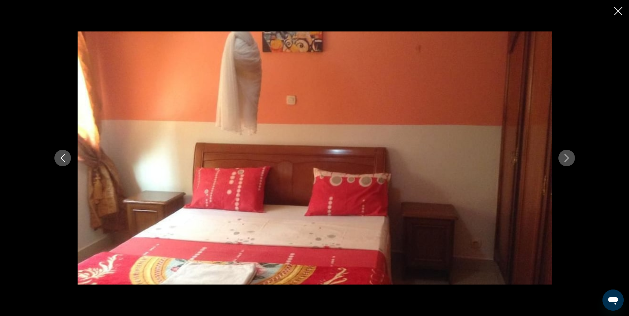
click at [569, 157] on icon "Next image" at bounding box center [566, 158] width 8 height 8
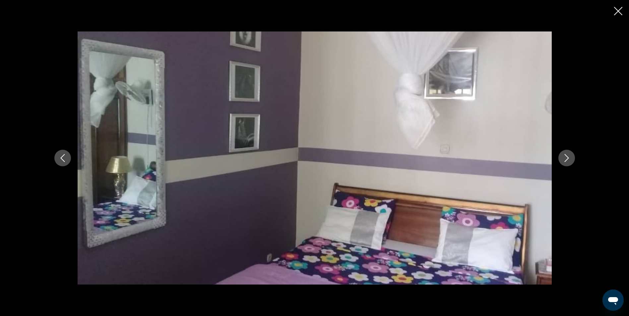
click at [569, 157] on icon "Next image" at bounding box center [566, 158] width 8 height 8
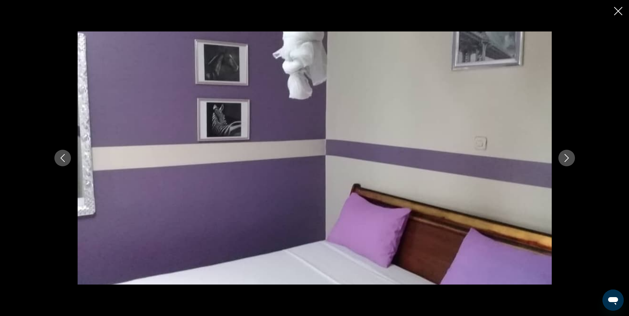
click at [569, 157] on icon "Next image" at bounding box center [566, 158] width 8 height 8
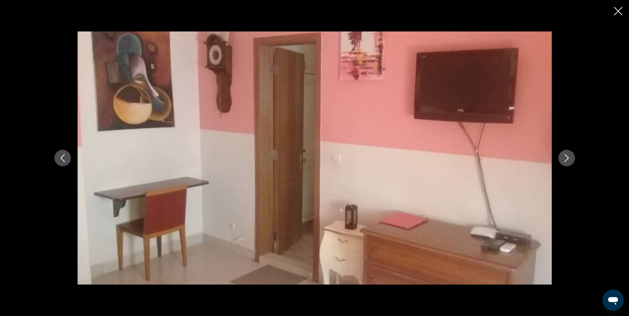
click at [615, 10] on icon "Close slideshow" at bounding box center [618, 11] width 8 height 8
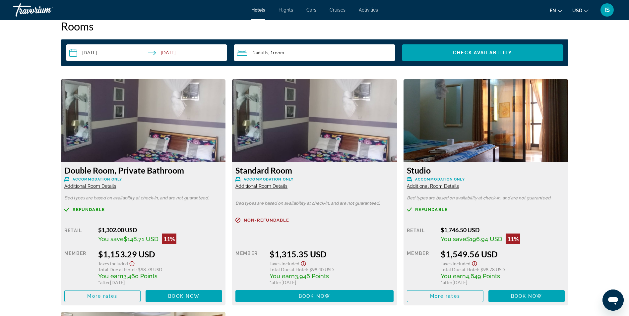
scroll to position [859, 0]
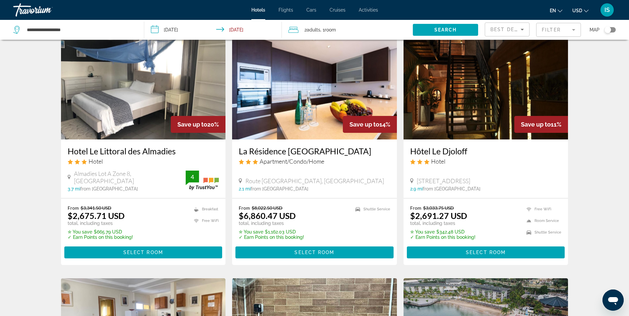
scroll to position [30, 0]
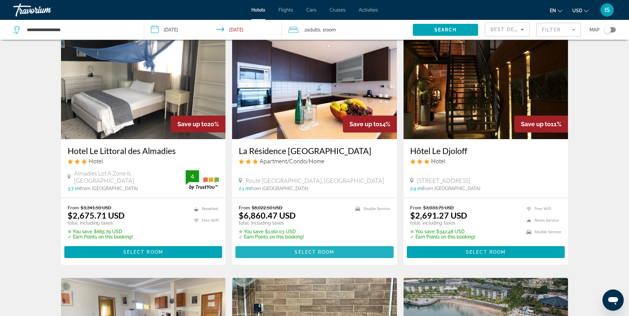
click at [314, 251] on span "Select Room" at bounding box center [314, 252] width 40 height 5
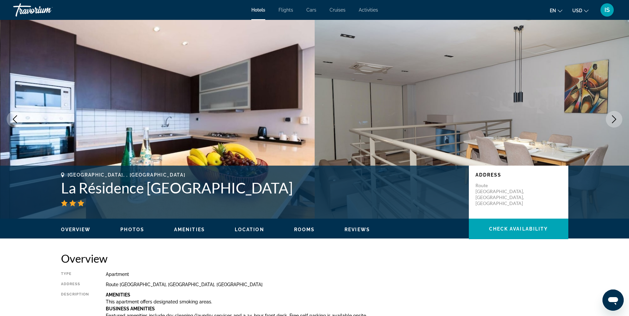
click at [613, 120] on icon "Next image" at bounding box center [614, 119] width 8 height 8
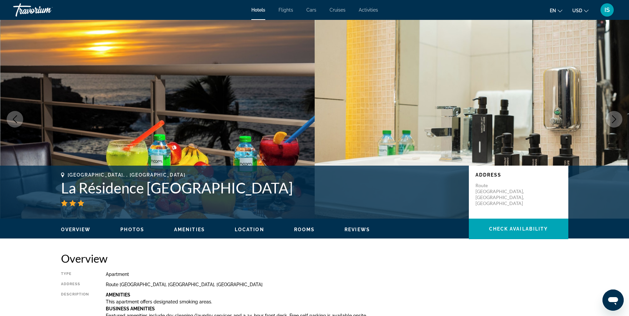
click at [613, 120] on icon "Next image" at bounding box center [614, 119] width 8 height 8
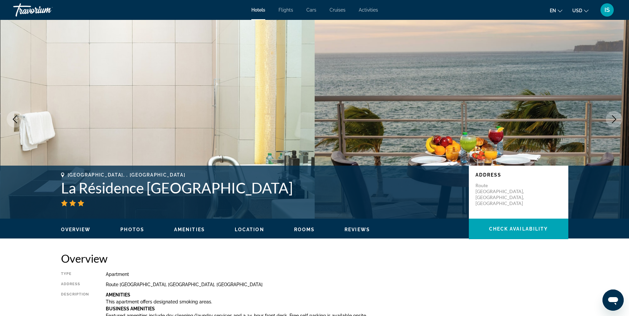
click at [613, 120] on icon "Next image" at bounding box center [614, 119] width 8 height 8
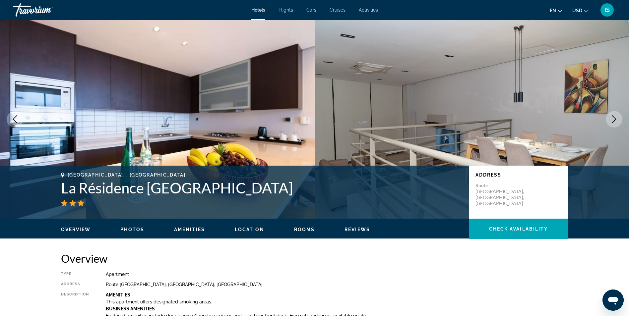
click at [613, 120] on icon "Next image" at bounding box center [614, 119] width 8 height 8
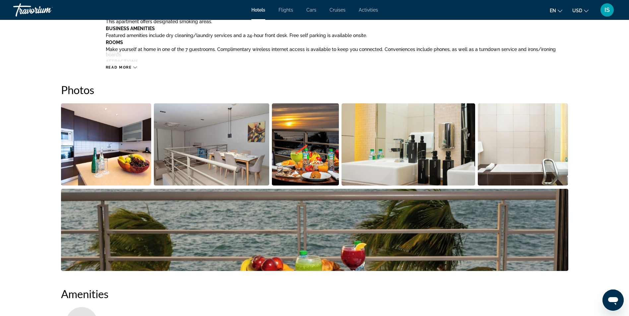
scroll to position [280, 0]
click at [301, 147] on img "Open full-screen image slider" at bounding box center [305, 145] width 67 height 82
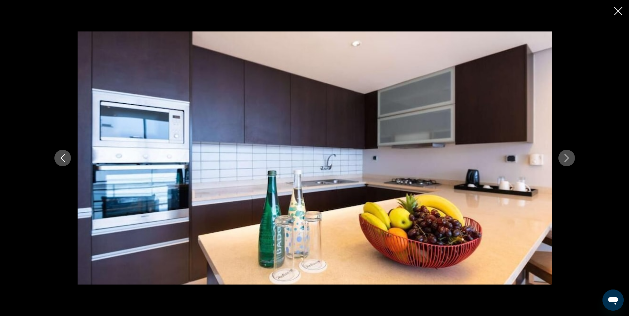
click at [568, 156] on icon "Next image" at bounding box center [566, 158] width 8 height 8
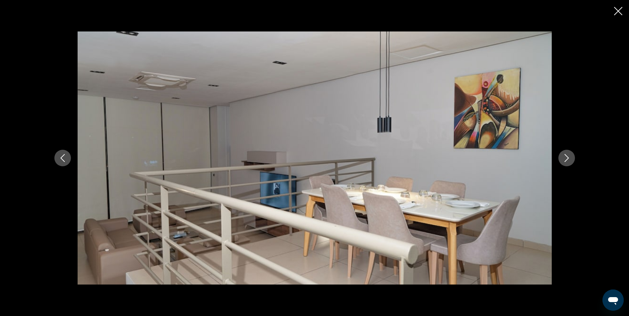
click at [568, 156] on icon "Next image" at bounding box center [566, 158] width 8 height 8
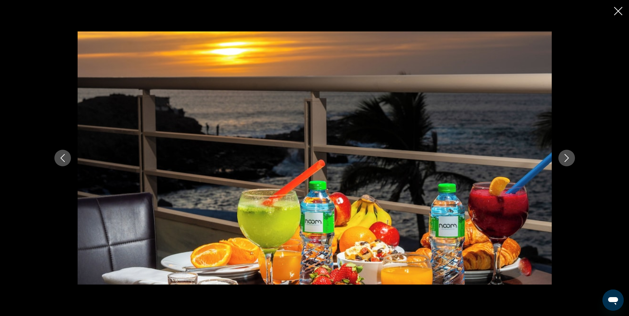
click at [568, 156] on icon "Next image" at bounding box center [566, 158] width 8 height 8
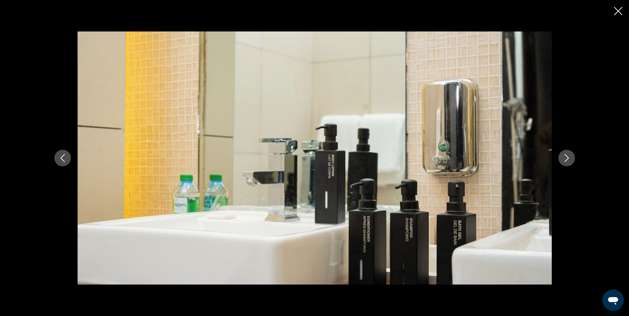
click at [568, 156] on icon "Next image" at bounding box center [566, 158] width 8 height 8
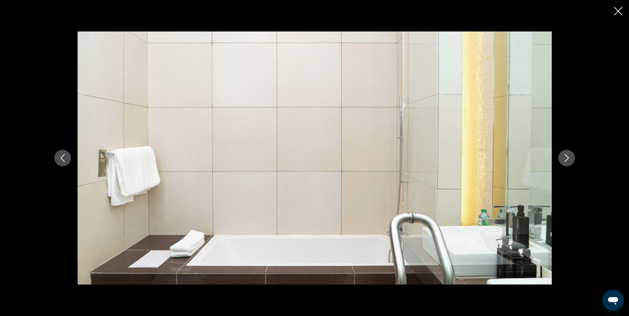
click at [616, 11] on icon "Close slideshow" at bounding box center [618, 11] width 8 height 8
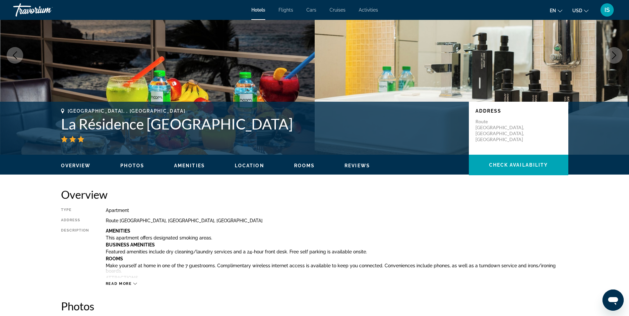
scroll to position [0, 0]
